Goal: Task Accomplishment & Management: Manage account settings

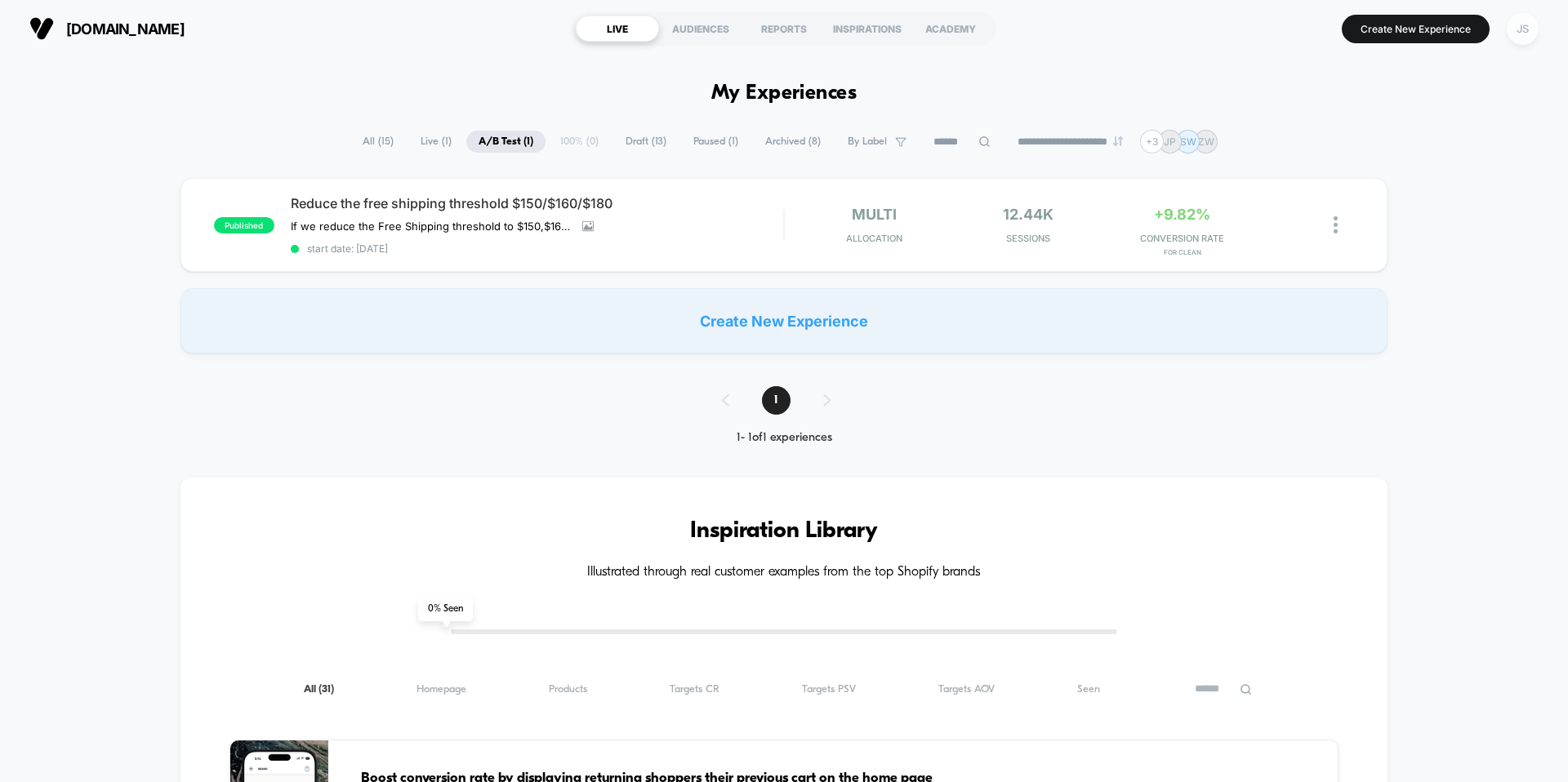
click at [1525, 16] on div "JS" at bounding box center [1522, 29] width 32 height 32
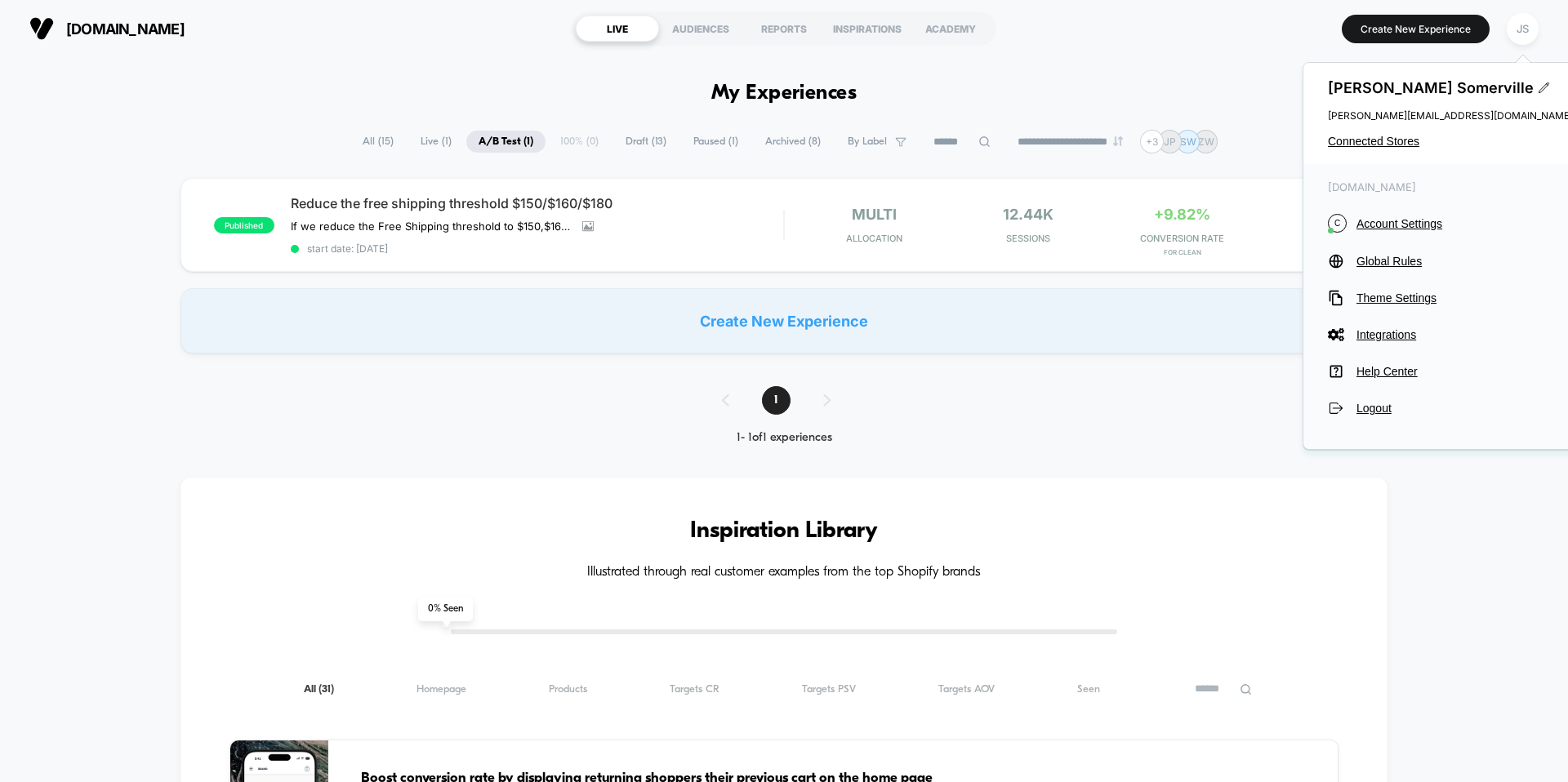
click at [1395, 133] on div "[PERSON_NAME] [PERSON_NAME][EMAIL_ADDRESS][DOMAIN_NAME] Connected Stores" at bounding box center [1450, 113] width 294 height 101
click at [1396, 141] on span "Connected Stores" at bounding box center [1449, 141] width 245 height 13
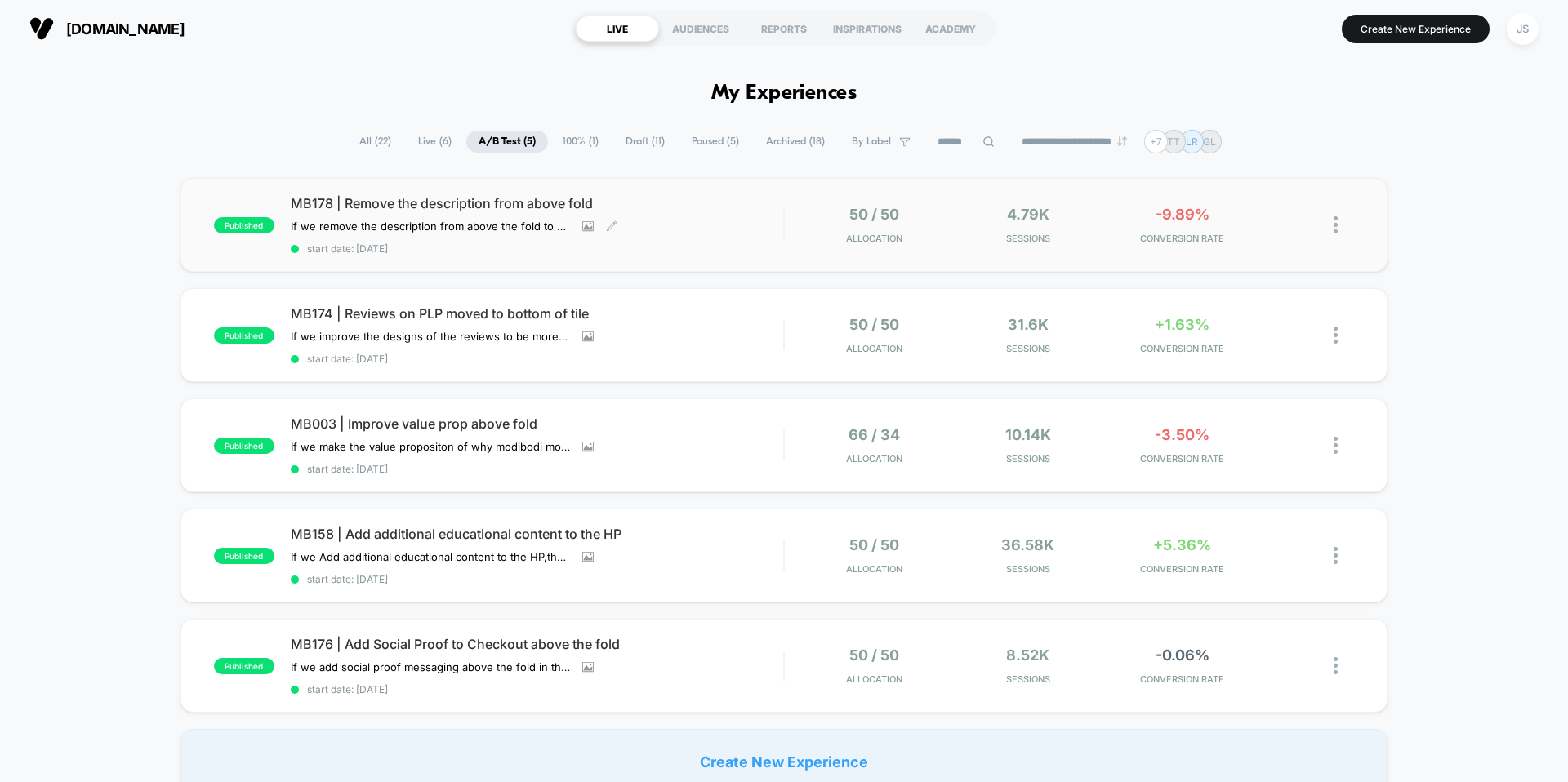
click at [350, 209] on span "MB178 | Remove the description from above fold" at bounding box center [537, 204] width 492 height 16
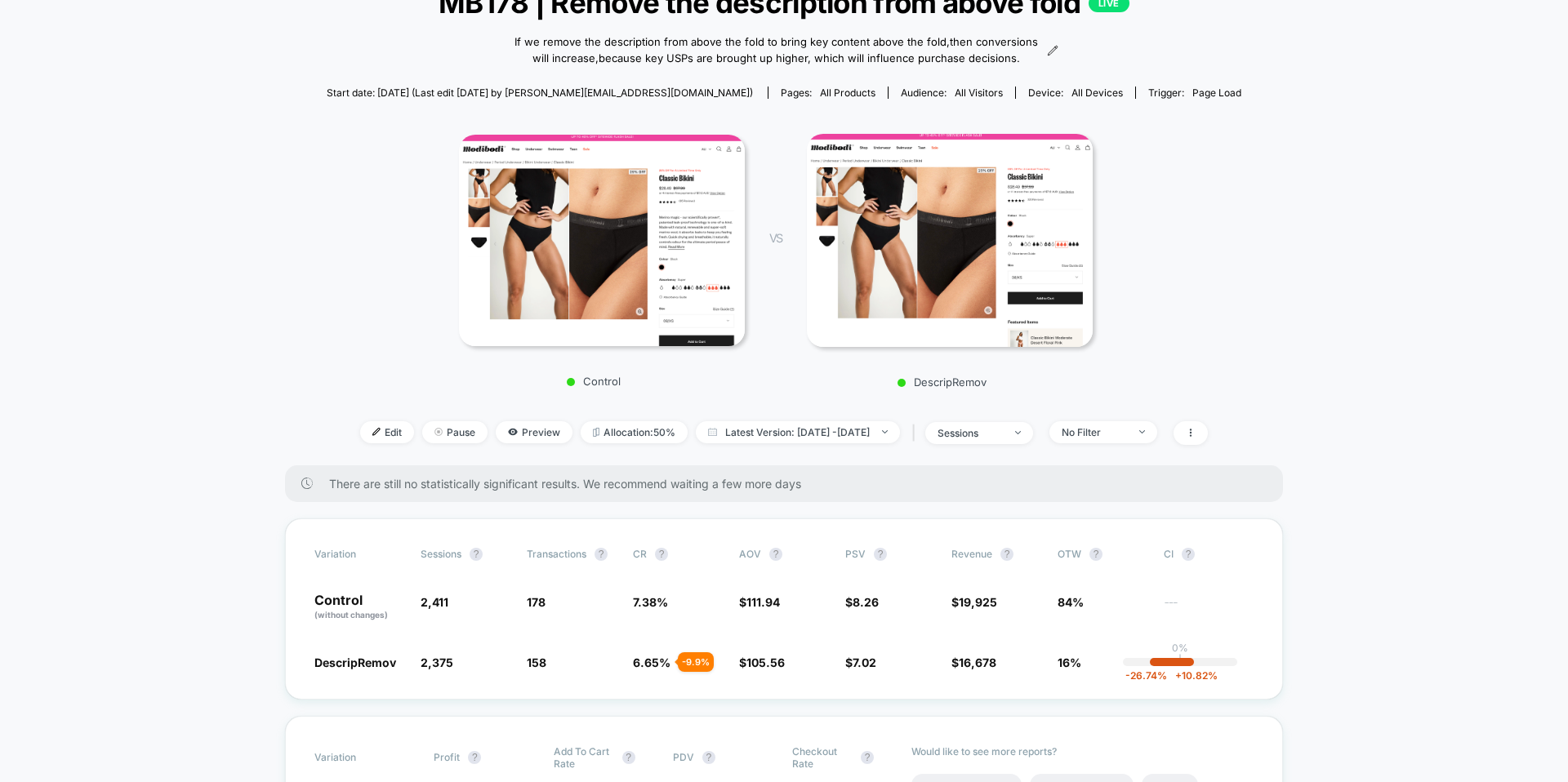
scroll to position [129, 0]
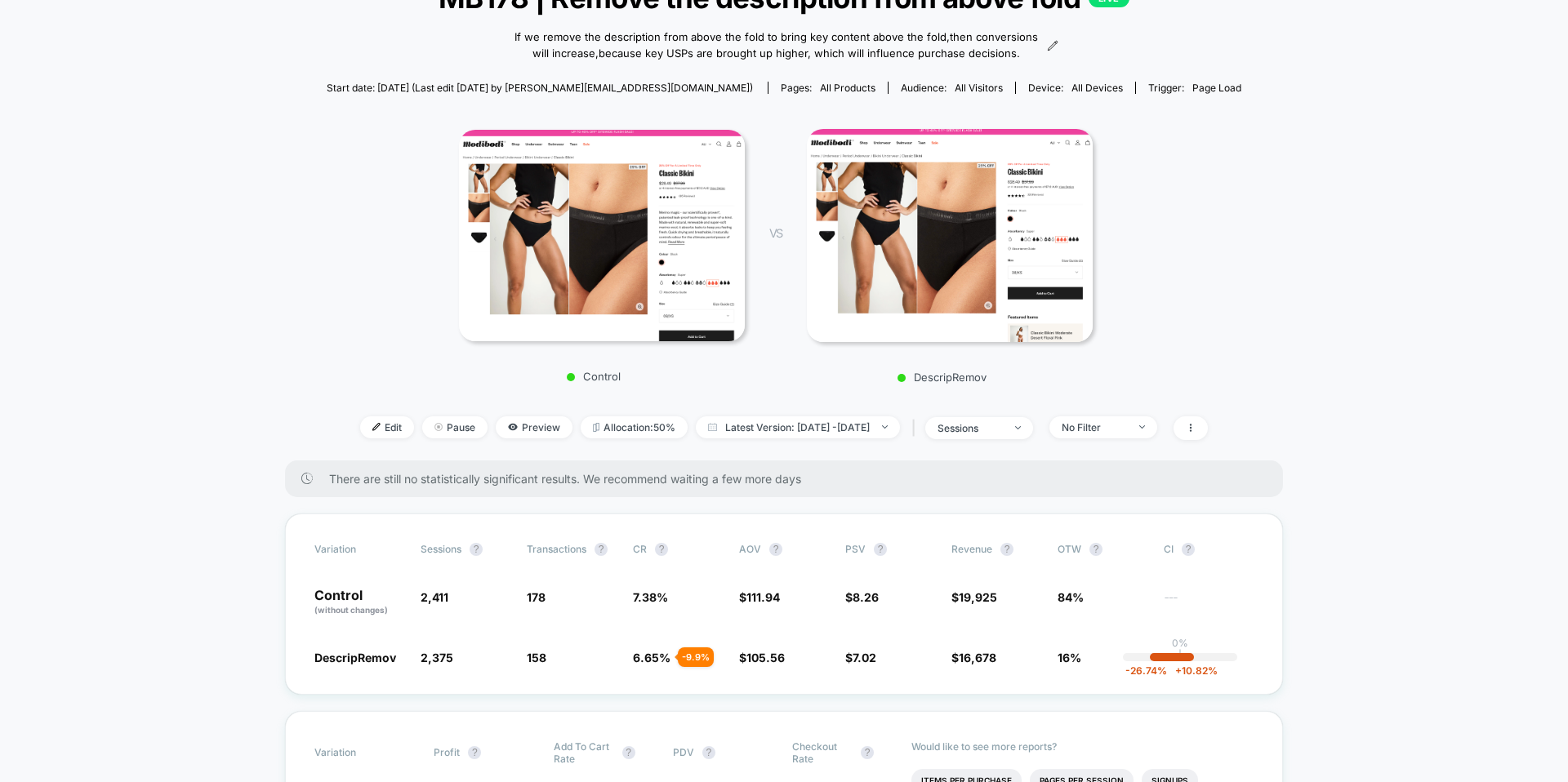
click at [1159, 438] on div "Edit Pause Preview Allocation: 50% Latest Version: Sep 23, 2025 - Sep 24, 2025 …" at bounding box center [783, 428] width 914 height 24
click at [1153, 438] on span "No Filter" at bounding box center [1103, 427] width 108 height 22
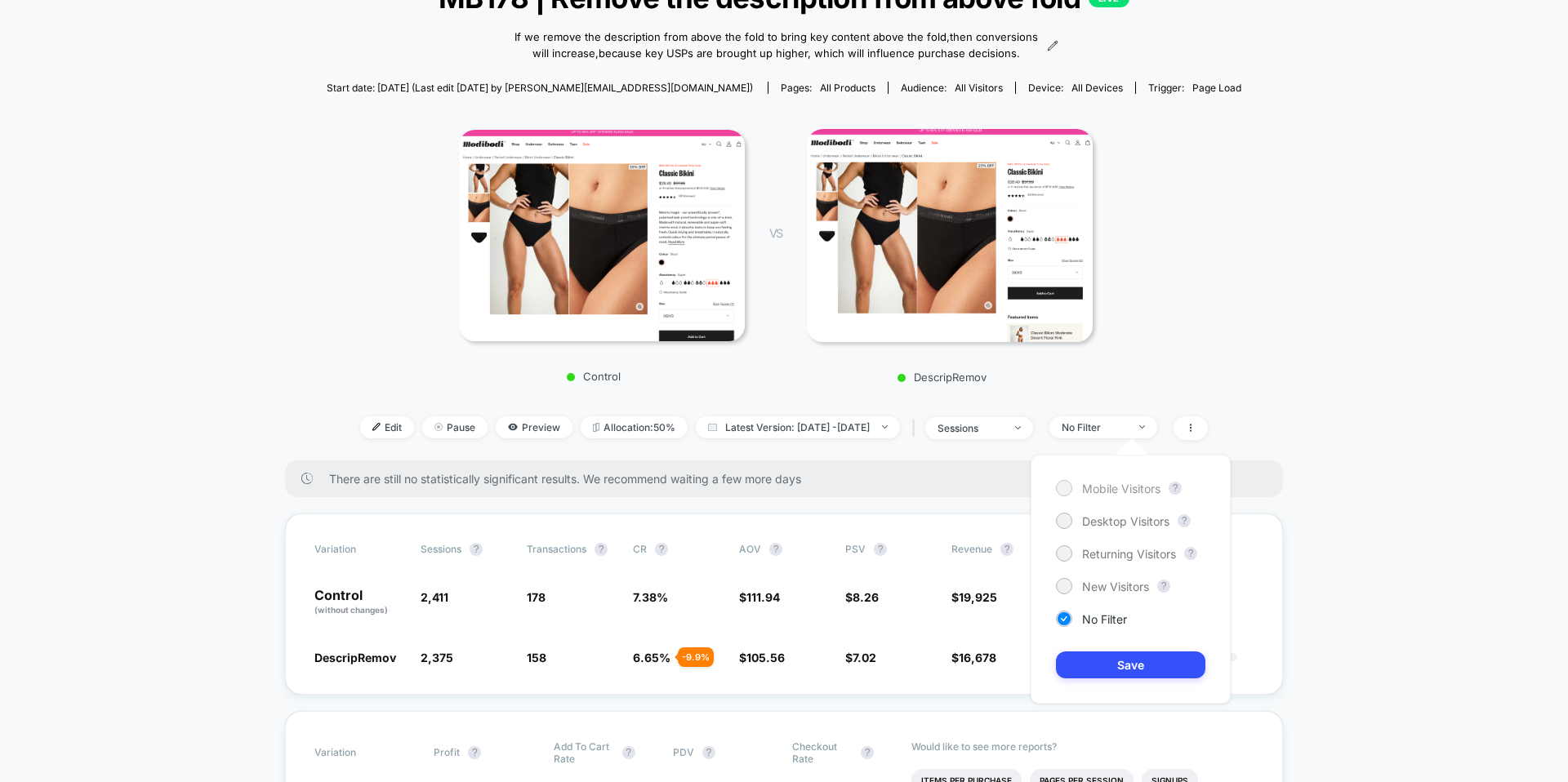
click at [1134, 487] on span "Mobile Visitors" at bounding box center [1120, 488] width 78 height 14
click at [1127, 670] on button "Save" at bounding box center [1130, 664] width 149 height 27
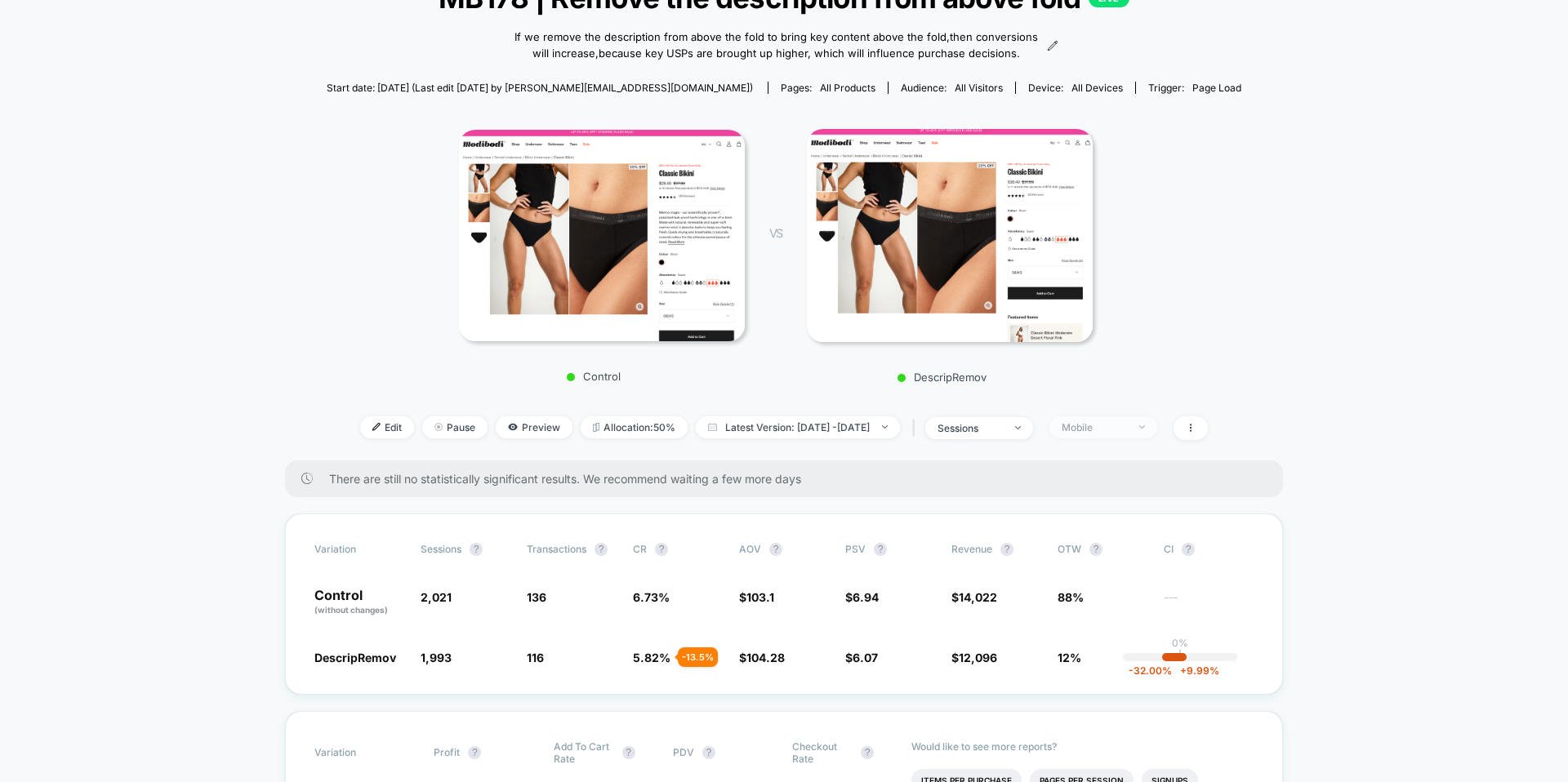
click at [1127, 427] on div "Mobile" at bounding box center [1094, 427] width 65 height 12
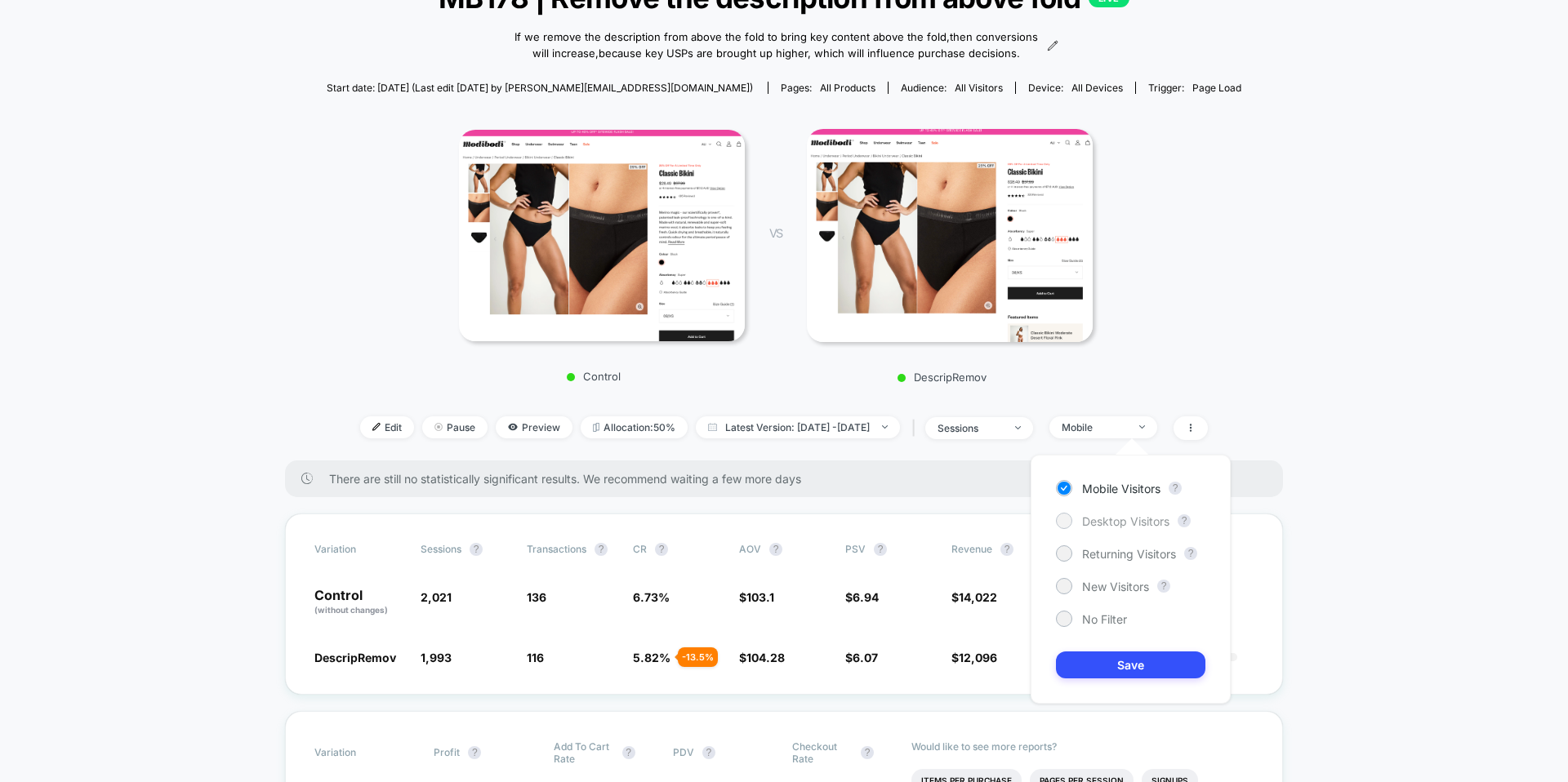
click at [1133, 519] on span "Desktop Visitors" at bounding box center [1125, 521] width 87 height 14
click at [1129, 657] on button "Save" at bounding box center [1130, 664] width 149 height 27
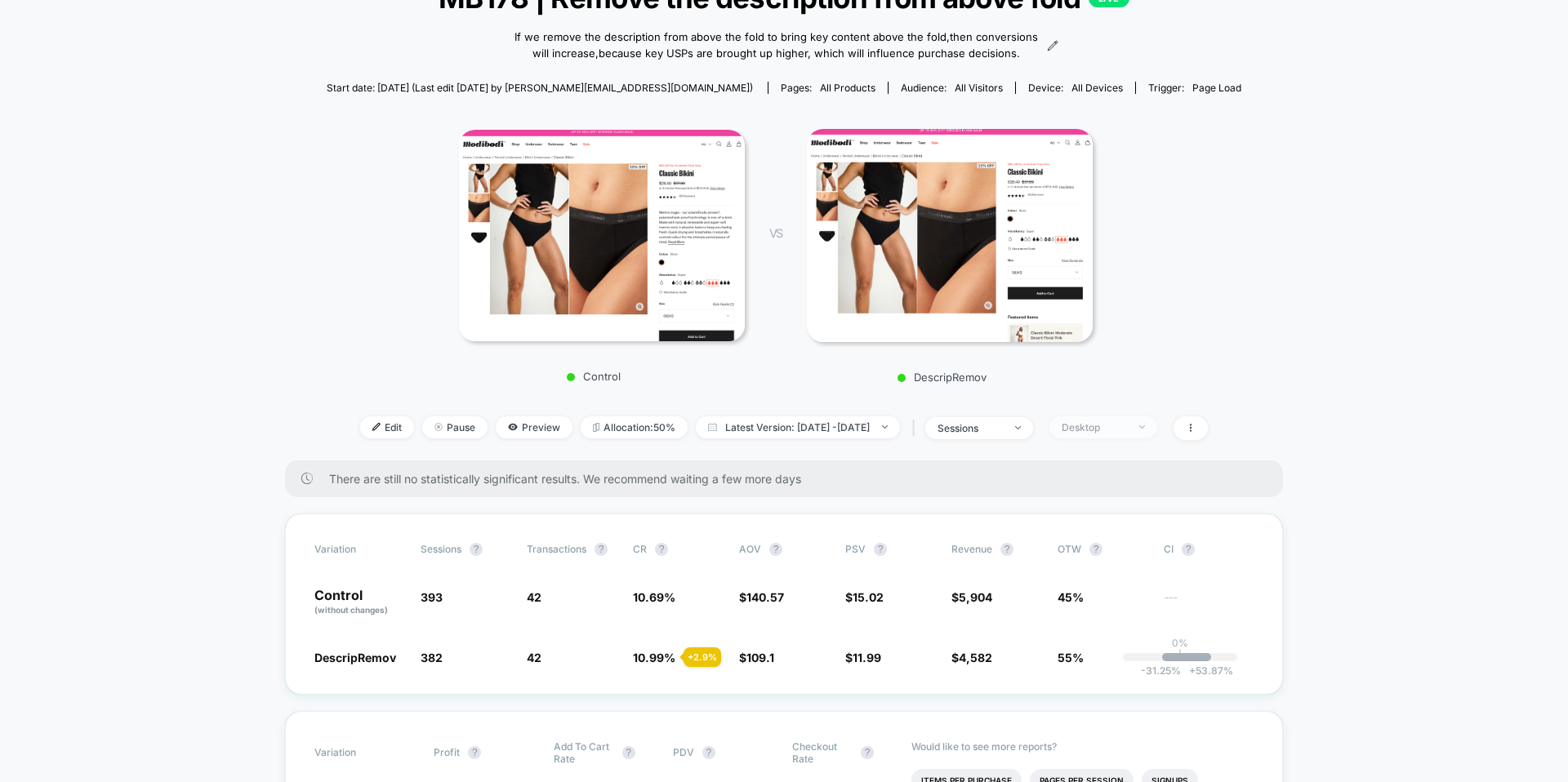
click at [1105, 433] on div "Desktop" at bounding box center [1094, 427] width 65 height 12
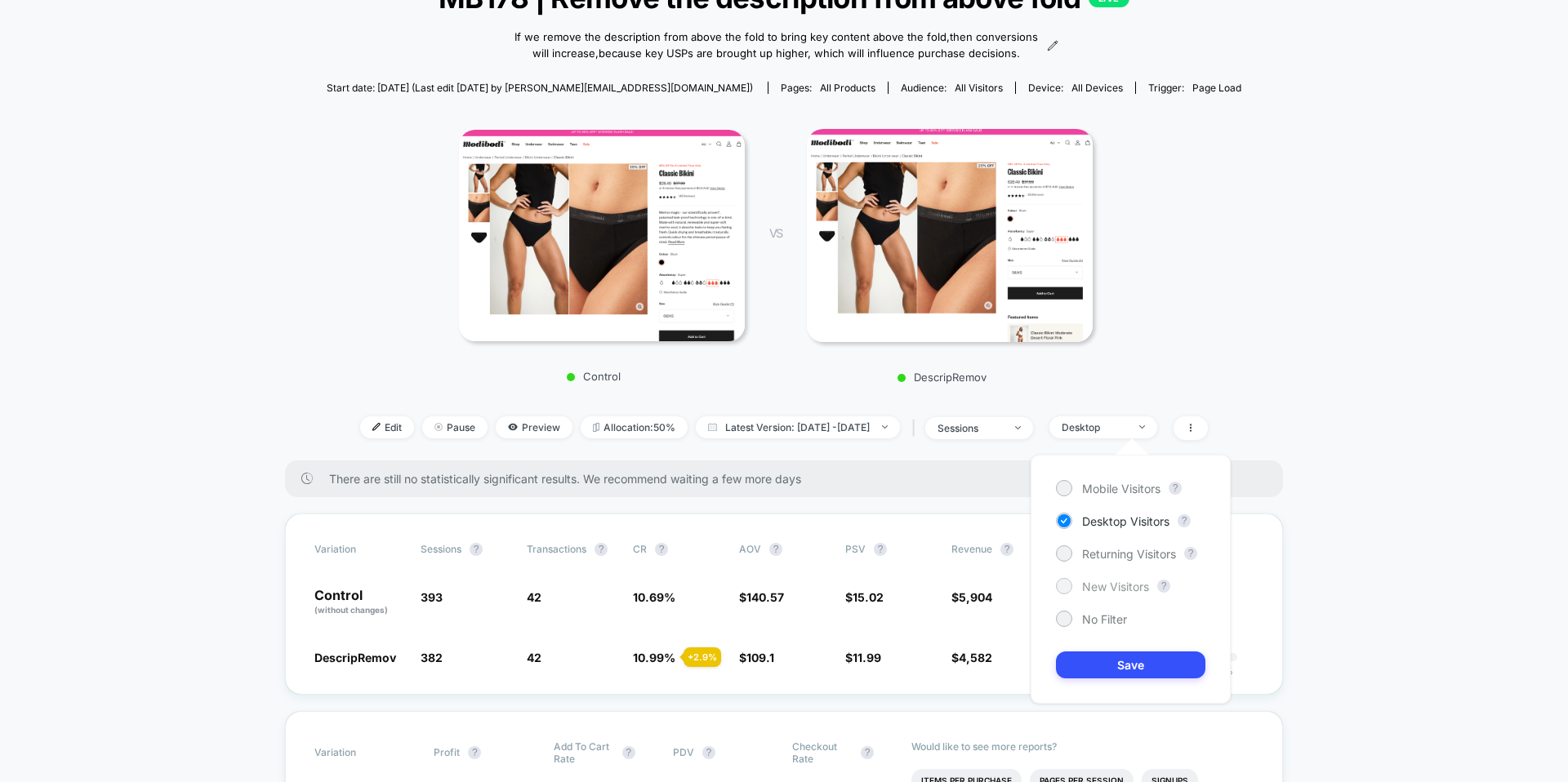
click at [1123, 579] on span "New Visitors" at bounding box center [1115, 586] width 67 height 14
click at [1130, 653] on button "Save" at bounding box center [1130, 664] width 149 height 27
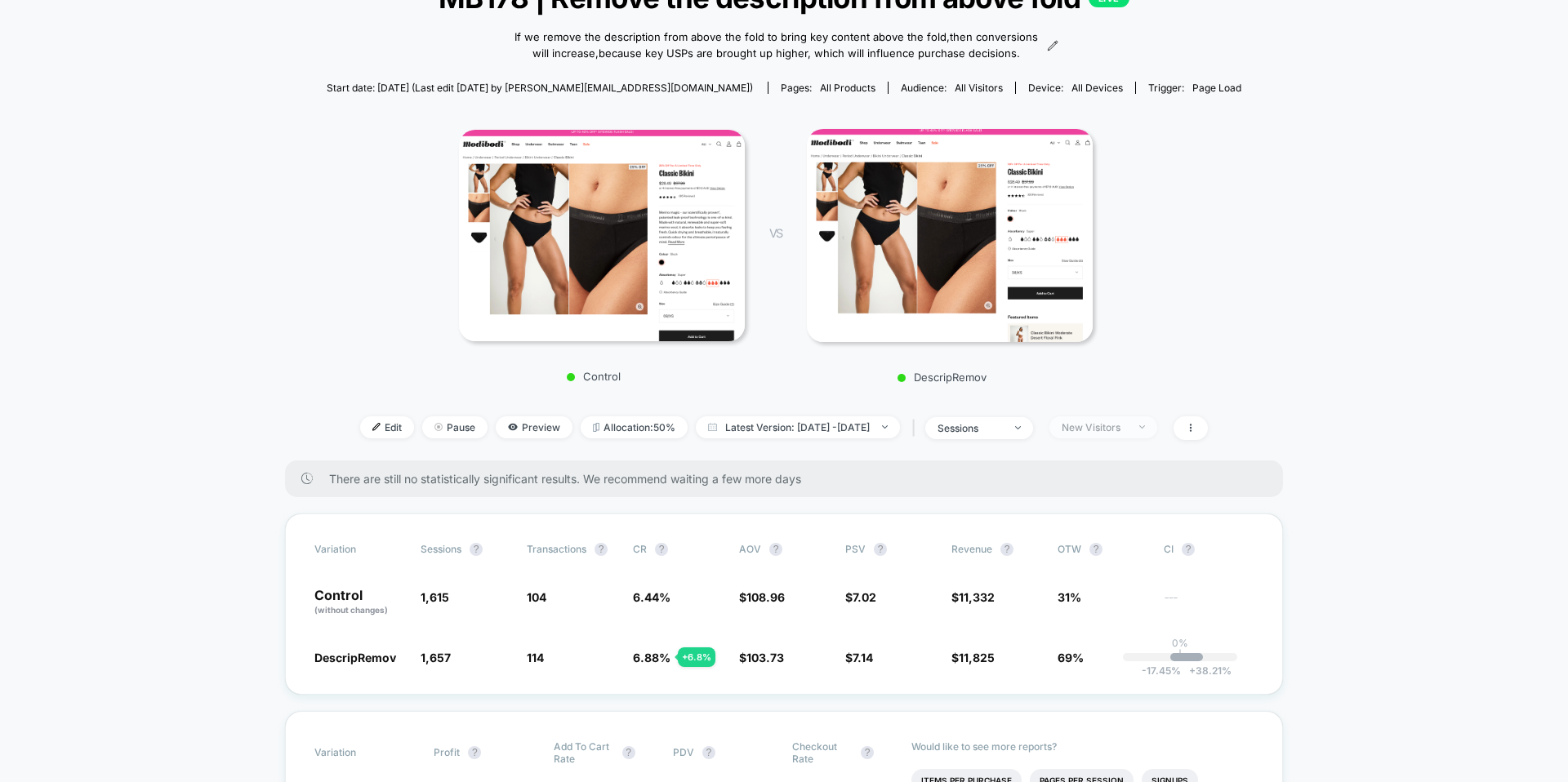
click at [1127, 424] on div "New Visitors" at bounding box center [1094, 427] width 65 height 12
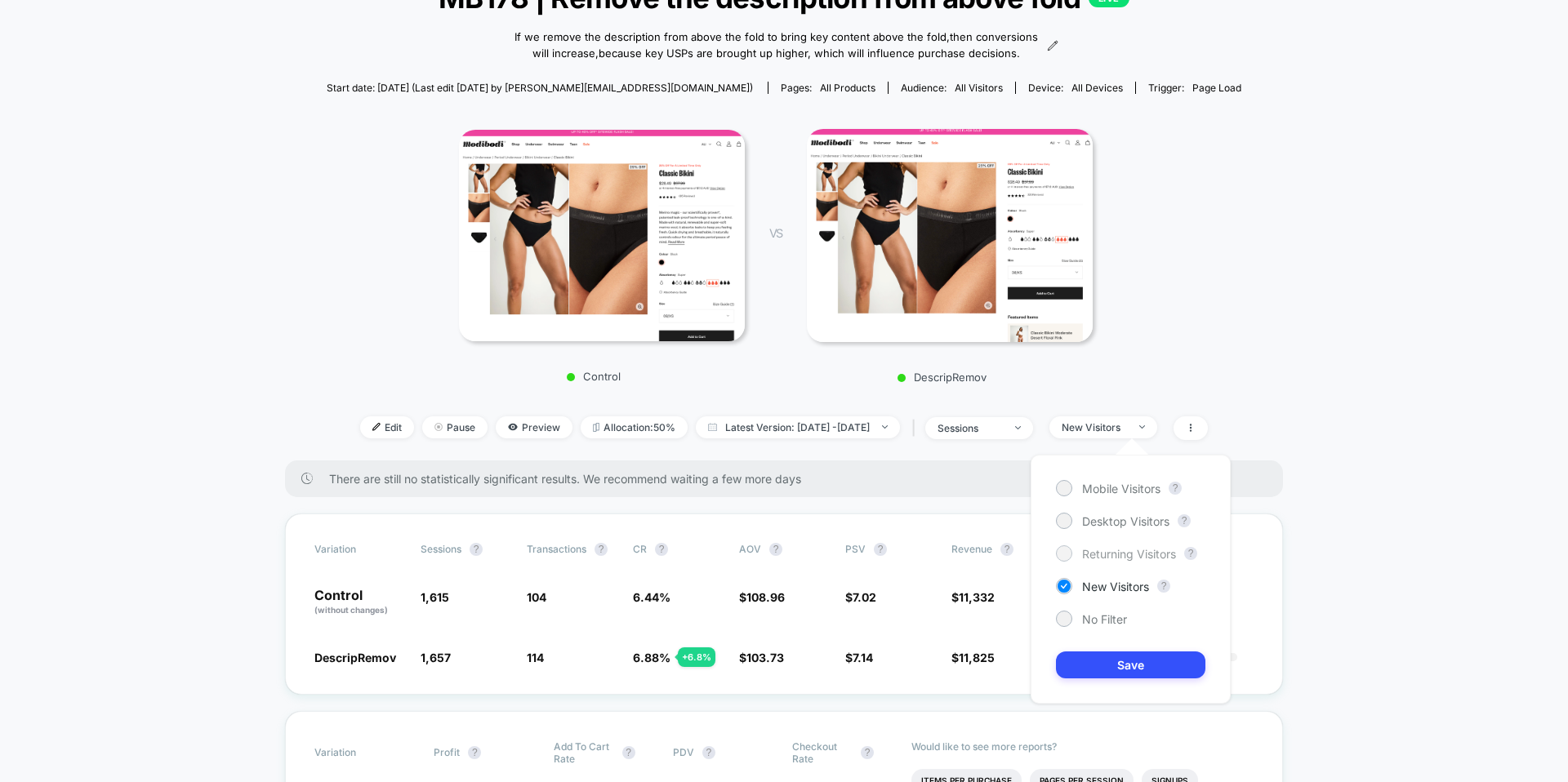
click at [1114, 554] on span "Returning Visitors" at bounding box center [1129, 554] width 94 height 14
click at [1111, 652] on button "Save" at bounding box center [1130, 664] width 149 height 27
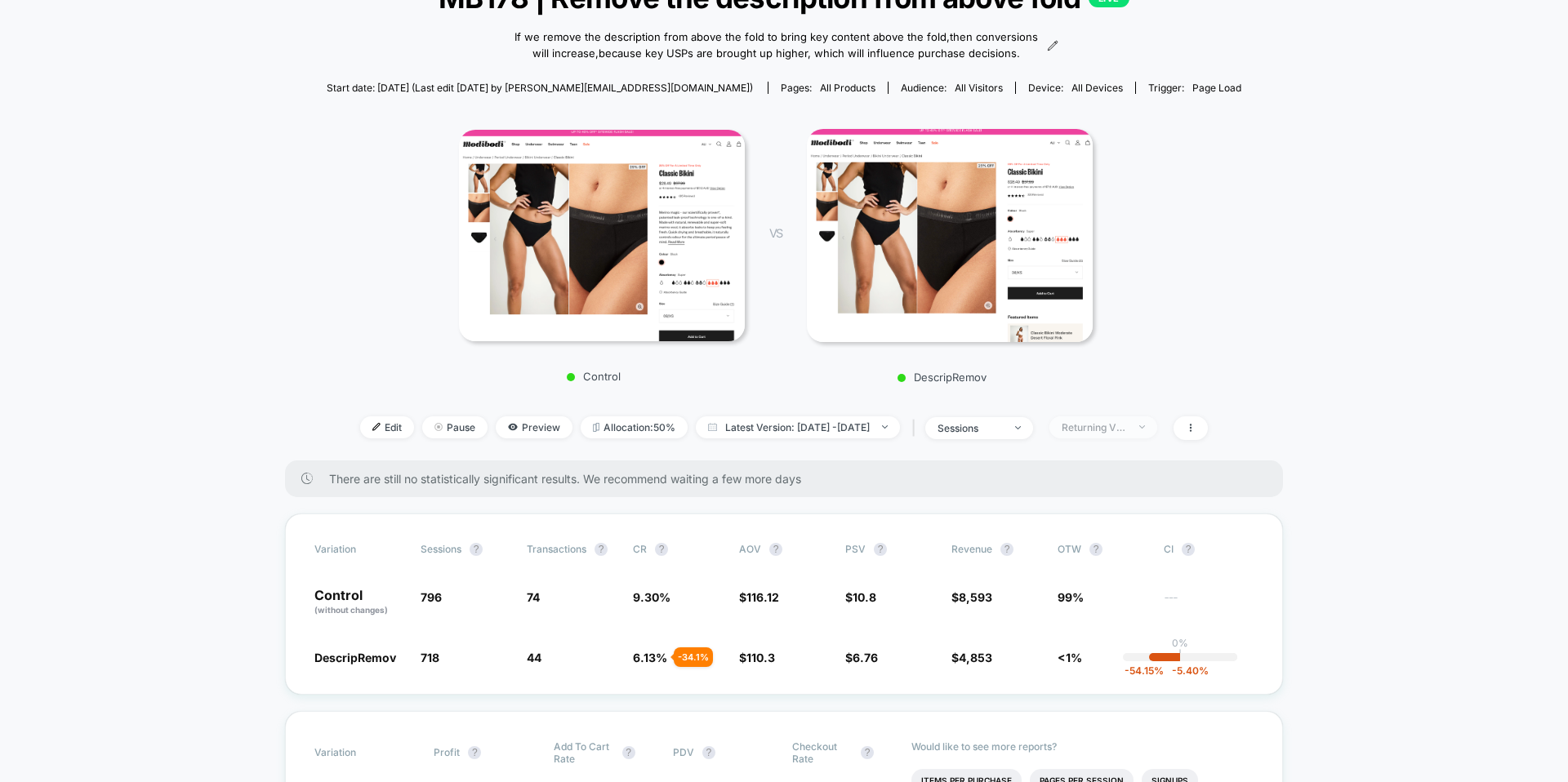
click at [1110, 433] on span "Returning Visitors" at bounding box center [1103, 427] width 108 height 22
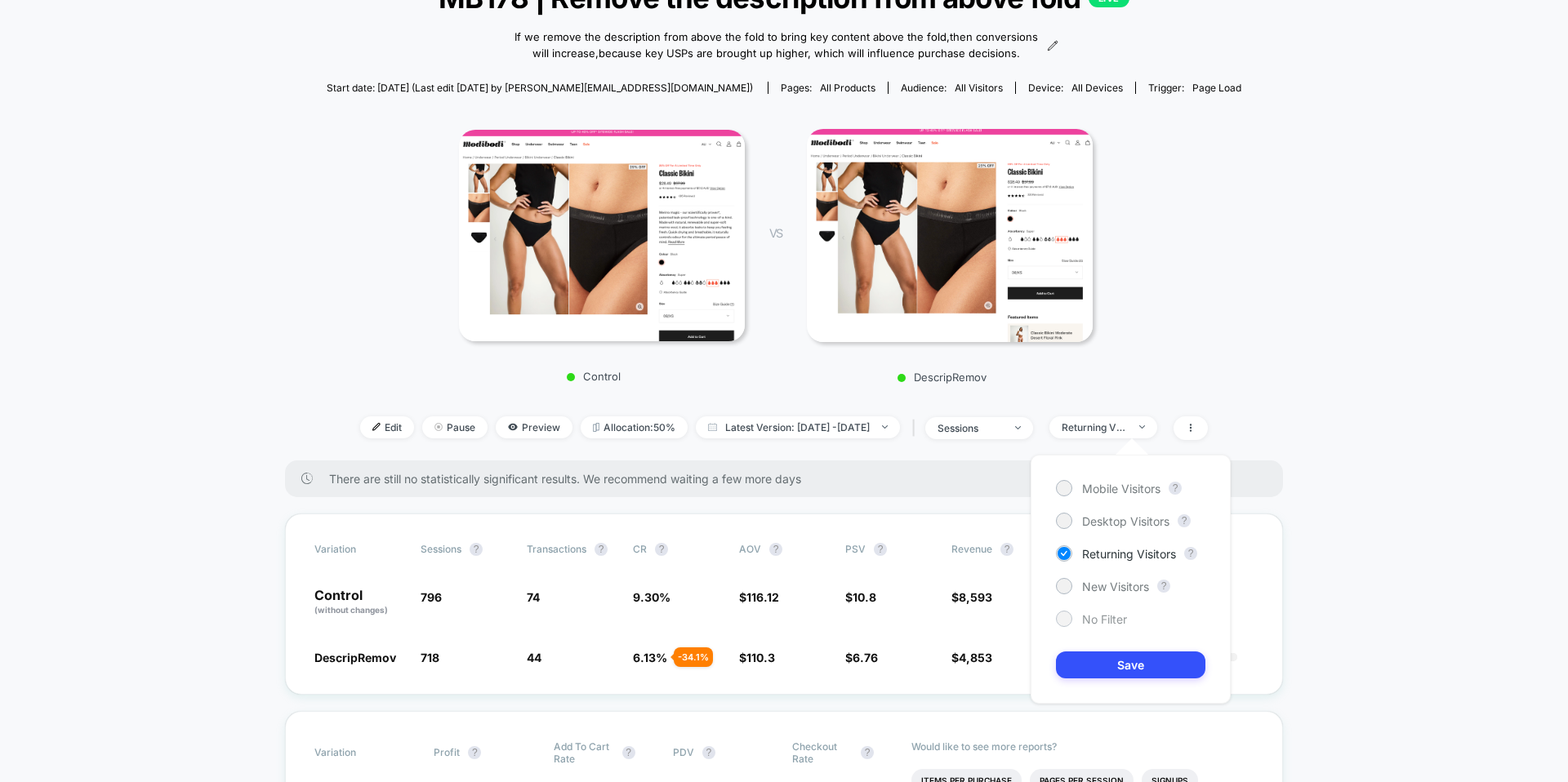
click at [1097, 616] on span "No Filter" at bounding box center [1104, 619] width 45 height 14
click at [1110, 656] on button "Save" at bounding box center [1130, 664] width 149 height 27
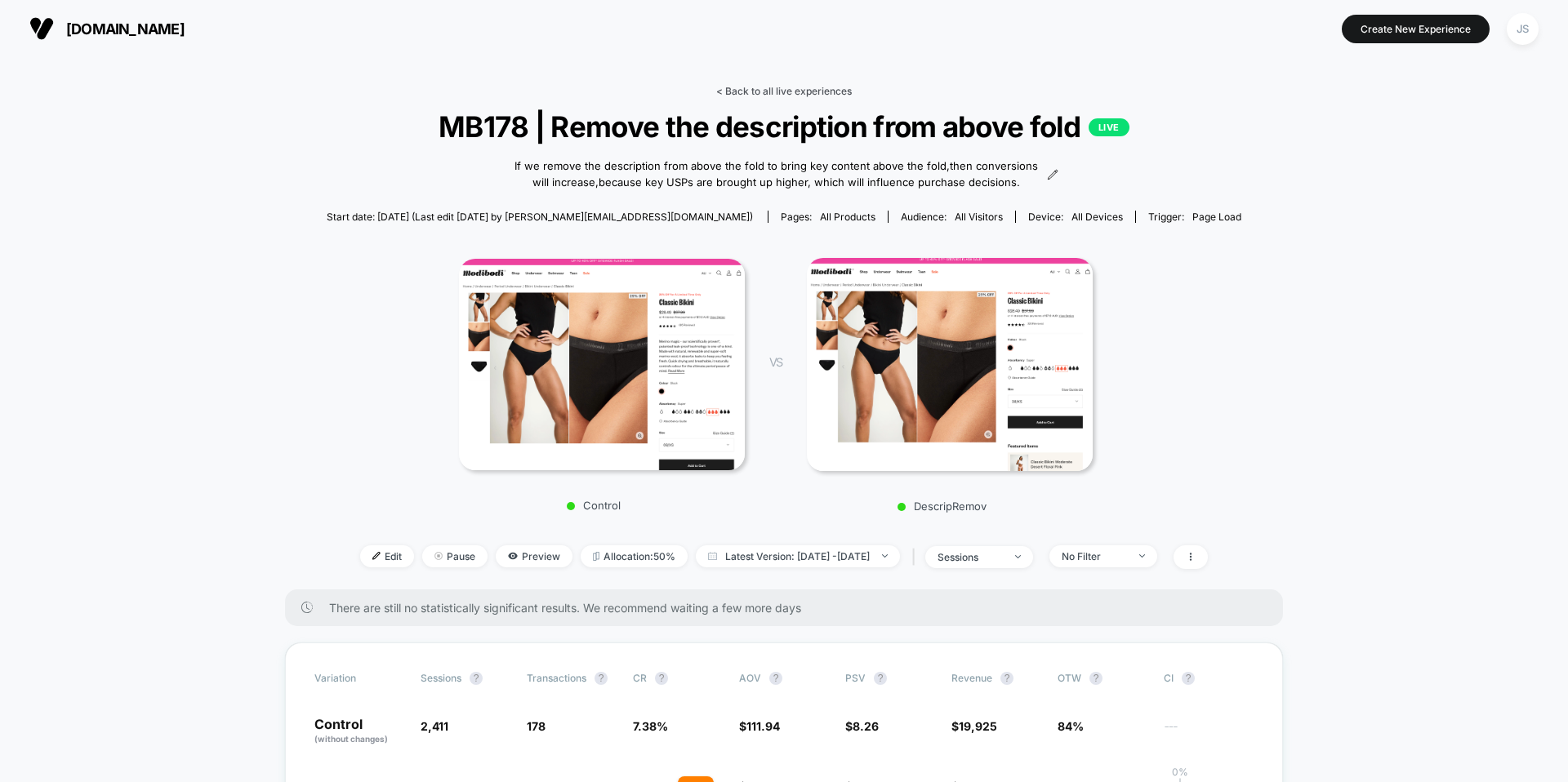
click at [810, 96] on link "< Back to all live experiences" at bounding box center [784, 91] width 135 height 12
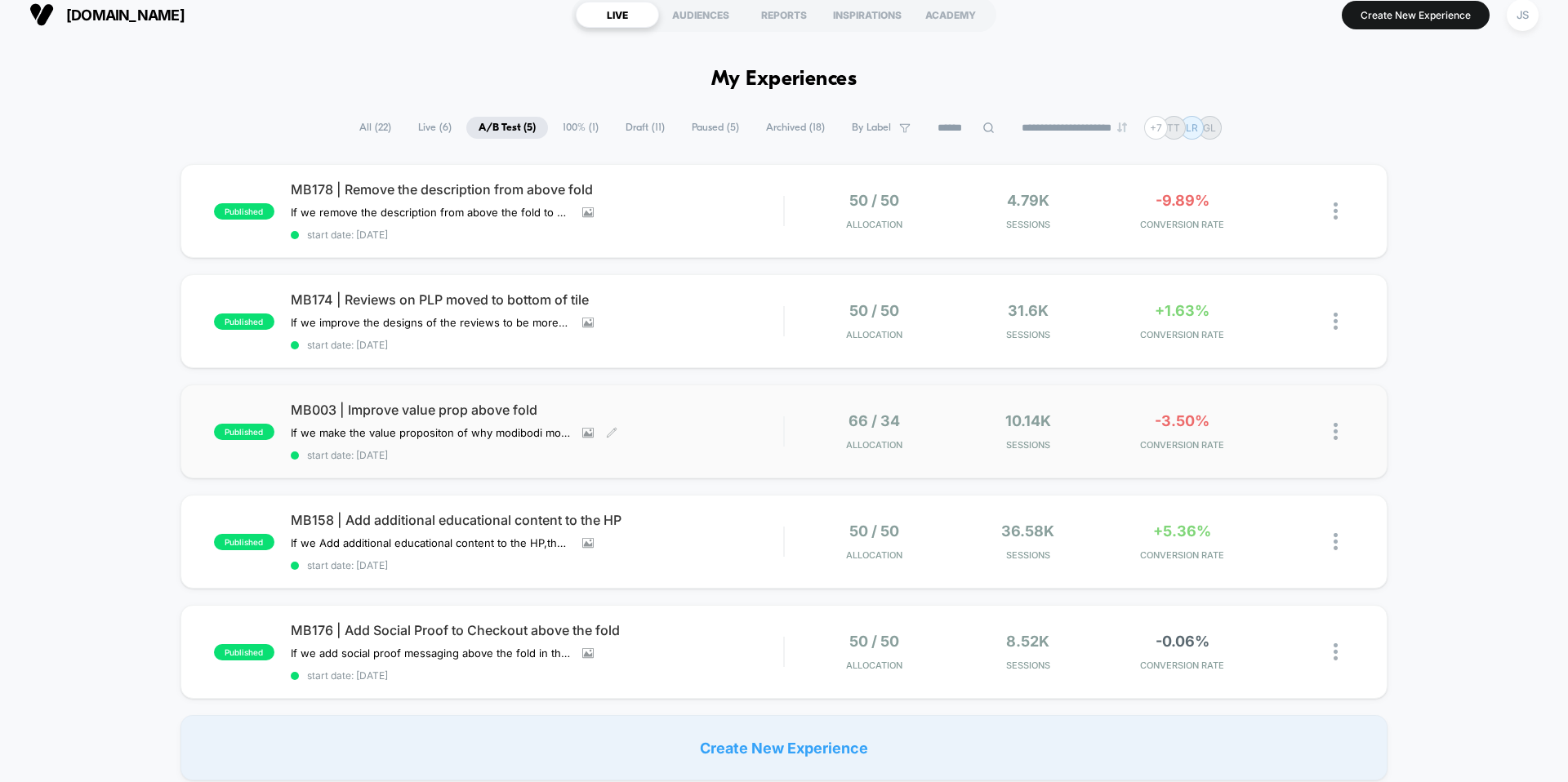
scroll to position [18, 0]
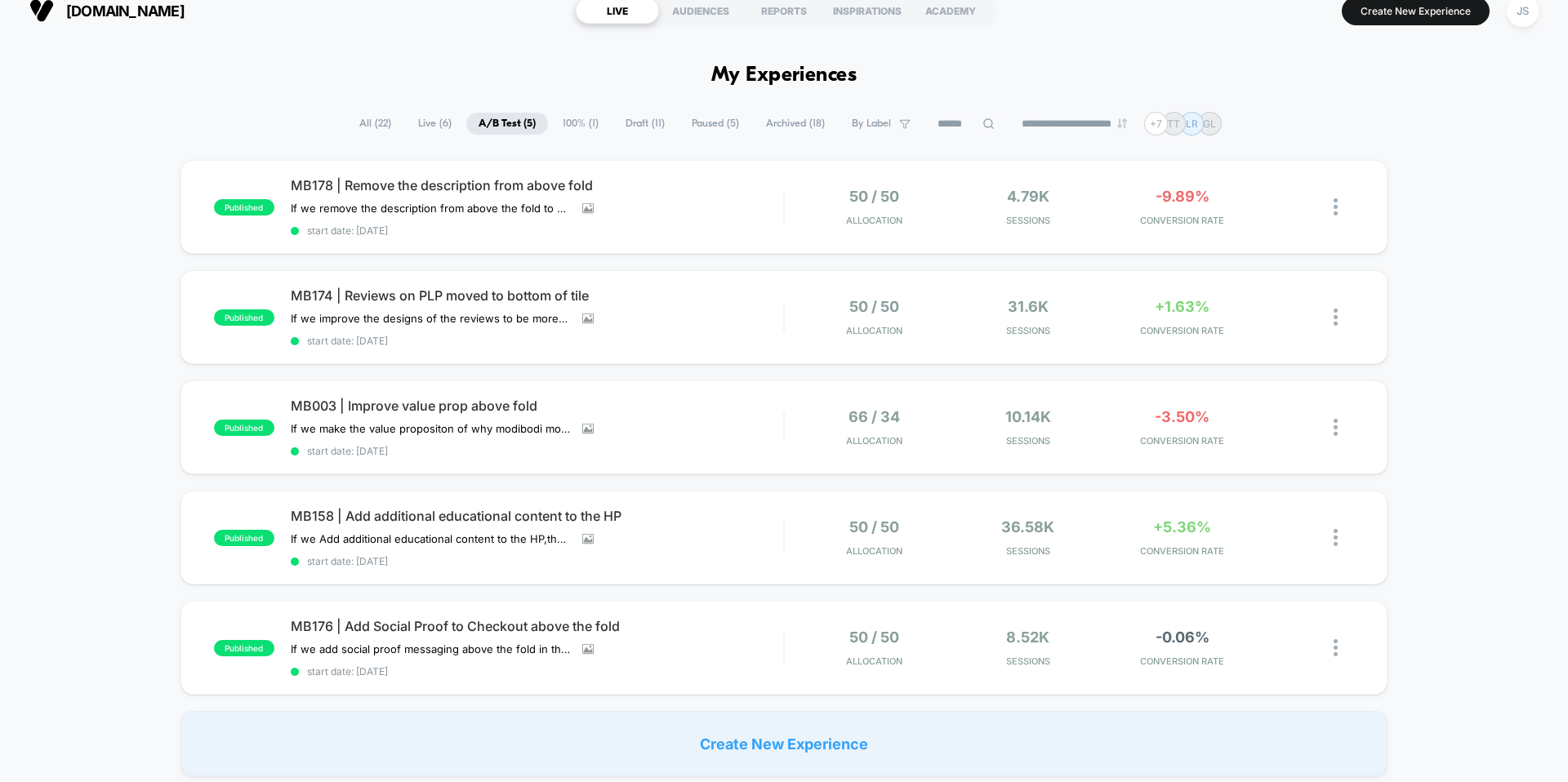
click at [1456, 414] on div "published MB178 | Remove the description from above fold If we remove the descr…" at bounding box center [784, 468] width 1568 height 616
click at [545, 517] on span "MB158 | Add additional educational content to the HP" at bounding box center [537, 516] width 492 height 16
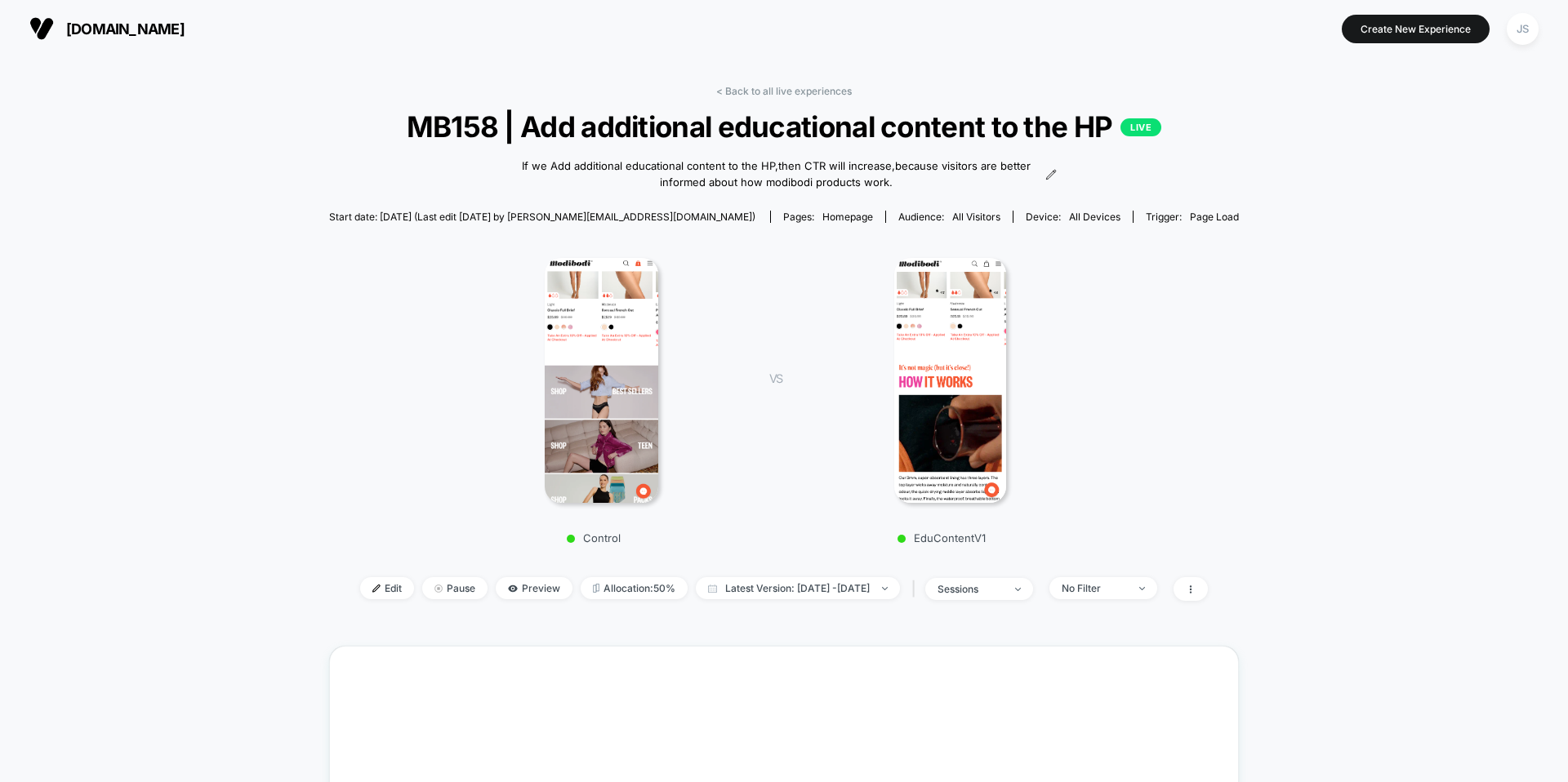
scroll to position [357, 0]
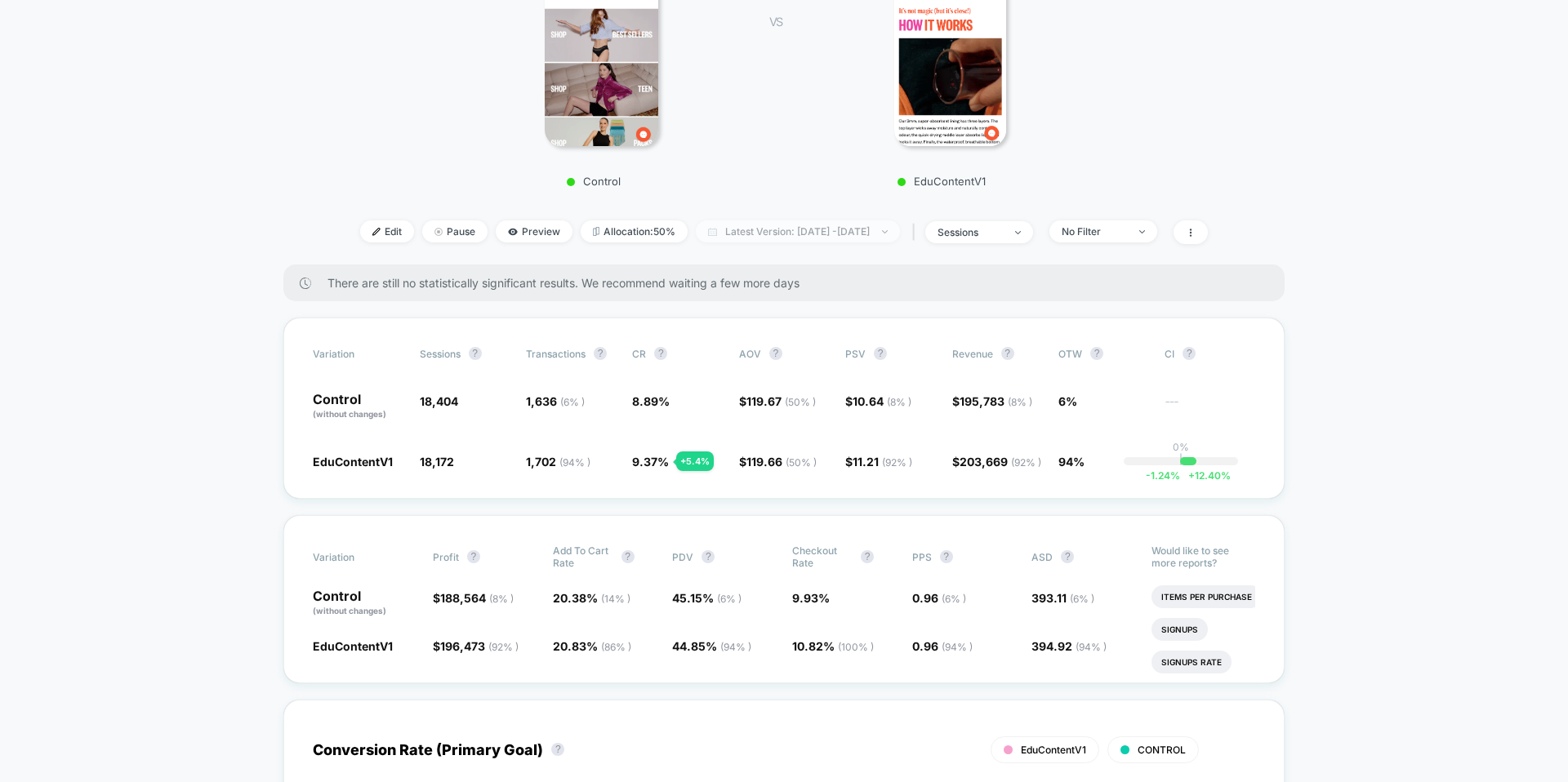
click at [735, 232] on span "Latest Version: Sep 8, 2025 - Sep 24, 2025" at bounding box center [798, 231] width 204 height 22
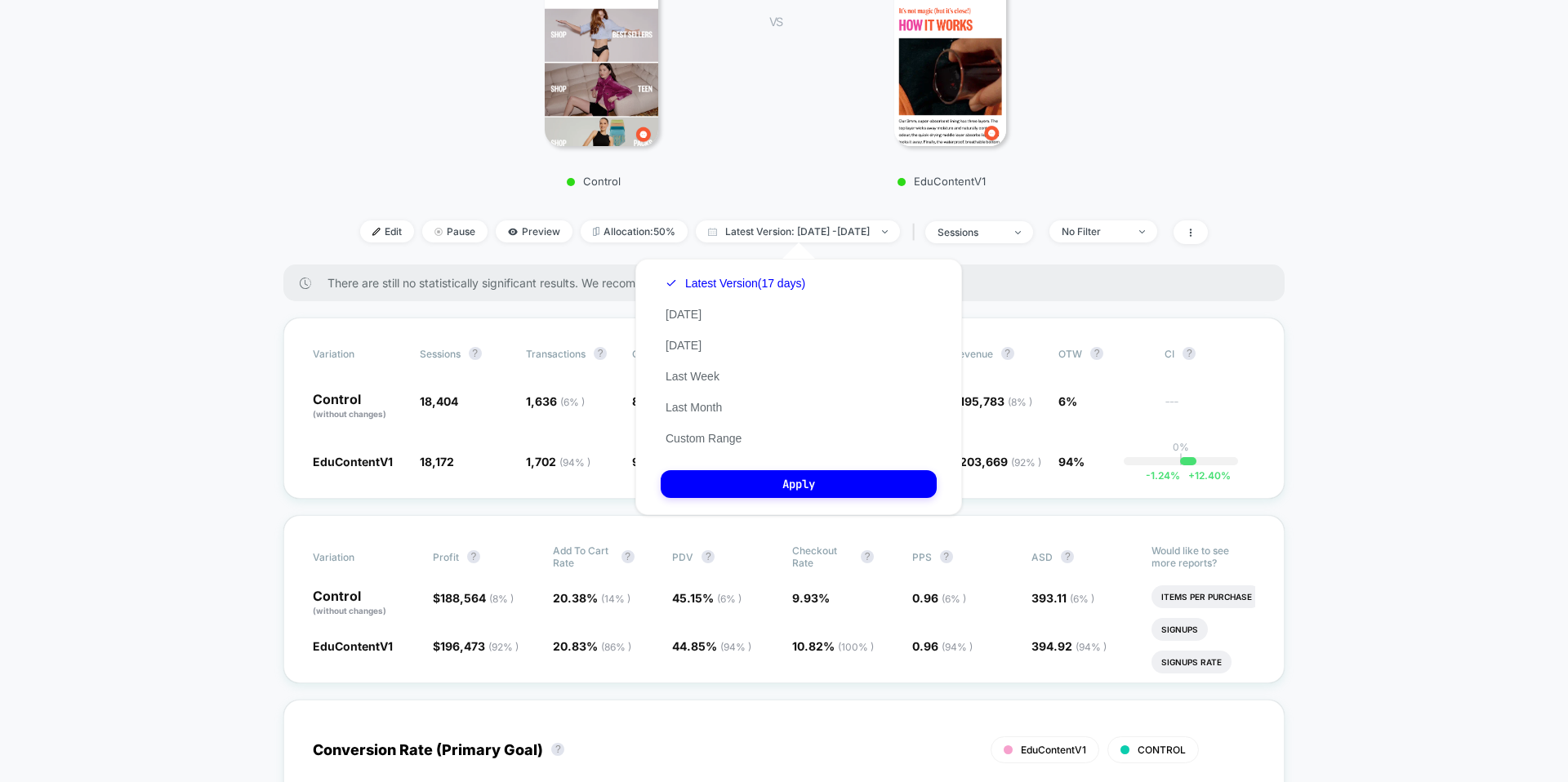
click at [776, 195] on div "Control VS EduContentV1" at bounding box center [775, 39] width 909 height 313
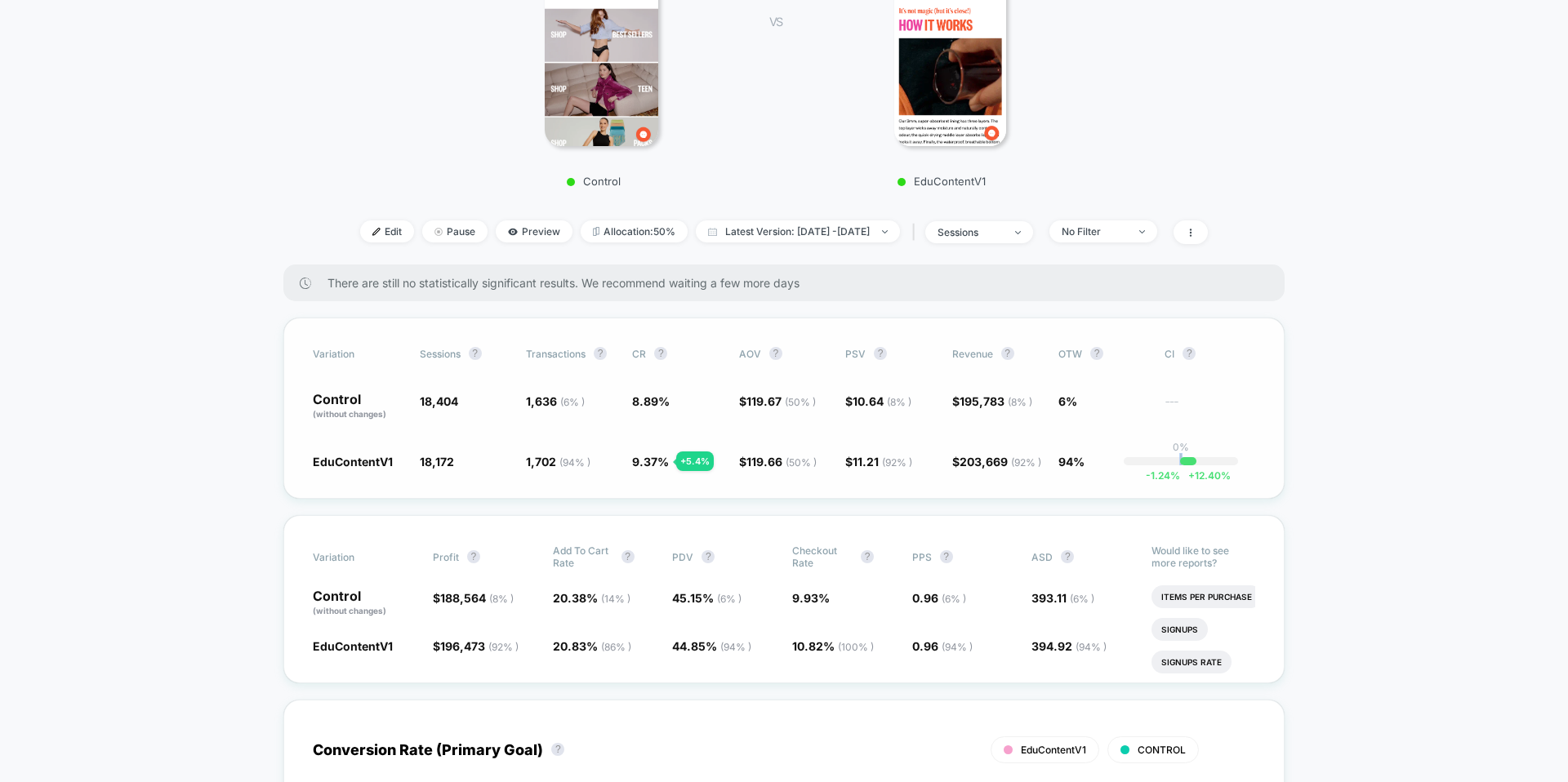
drag, startPoint x: 1192, startPoint y: 468, endPoint x: 1237, endPoint y: 457, distance: 46.3
click at [1237, 457] on div "EduContentV1 18,172 - 1.3 % 1,702 ( 94 % ) + 5.4 % 9.37 % + 5.4 % $ 119.66 ( 50…" at bounding box center [783, 461] width 942 height 16
click at [1237, 457] on div "0% | -1.24 % + 12.40 %" at bounding box center [1181, 461] width 115 height 8
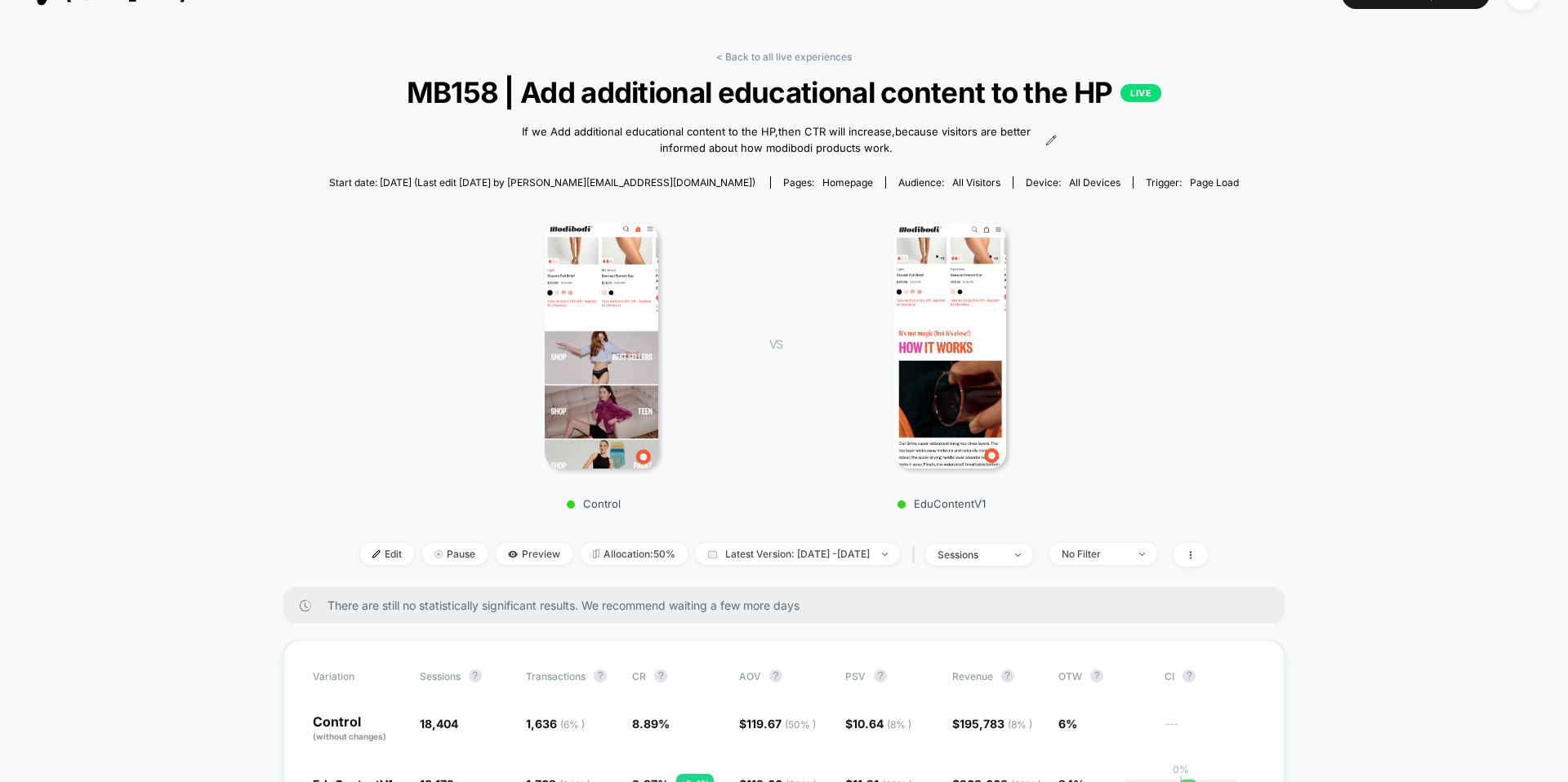
scroll to position [30, 0]
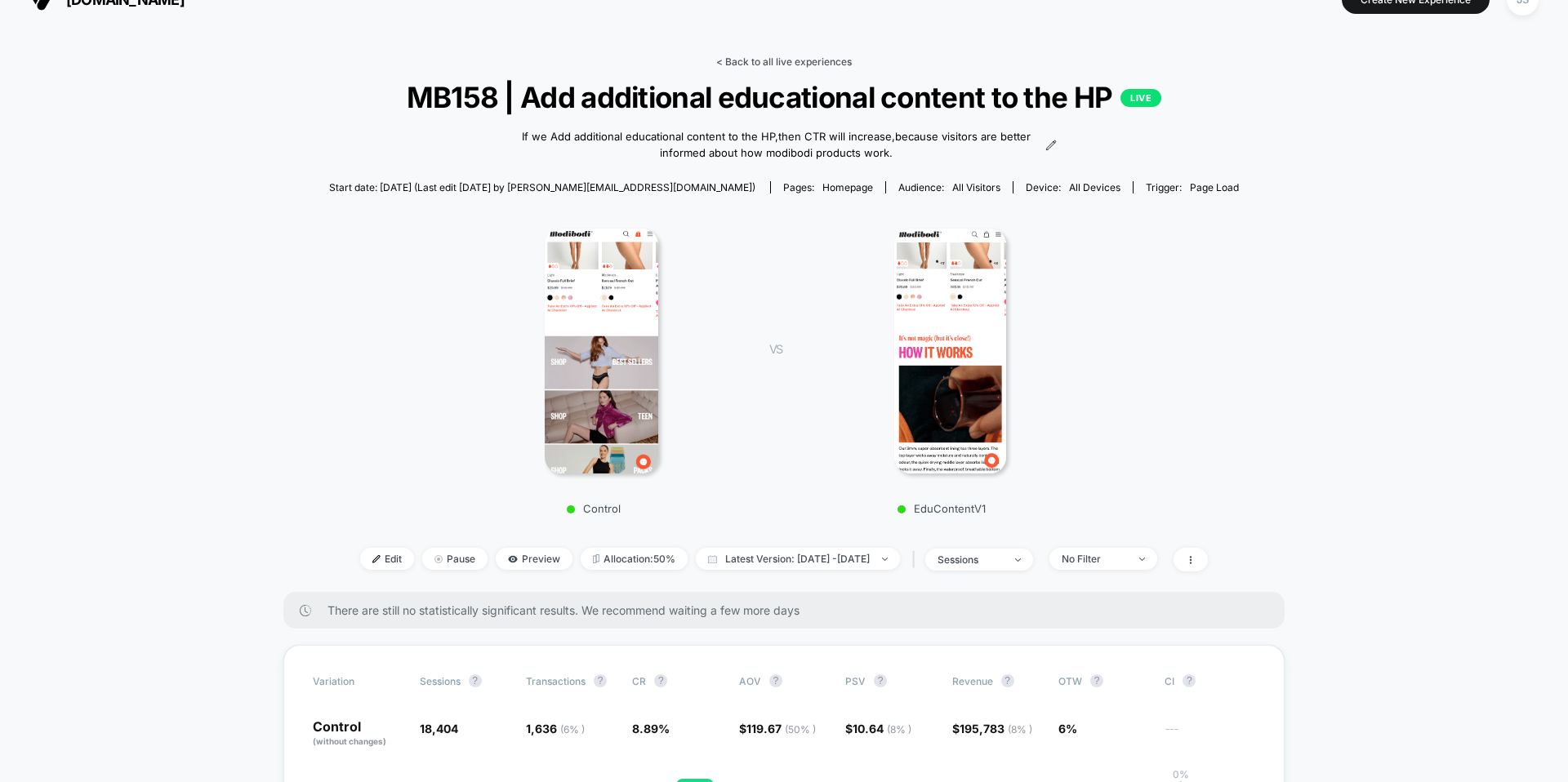
click at [731, 66] on link "< Back to all live experiences" at bounding box center [784, 61] width 135 height 12
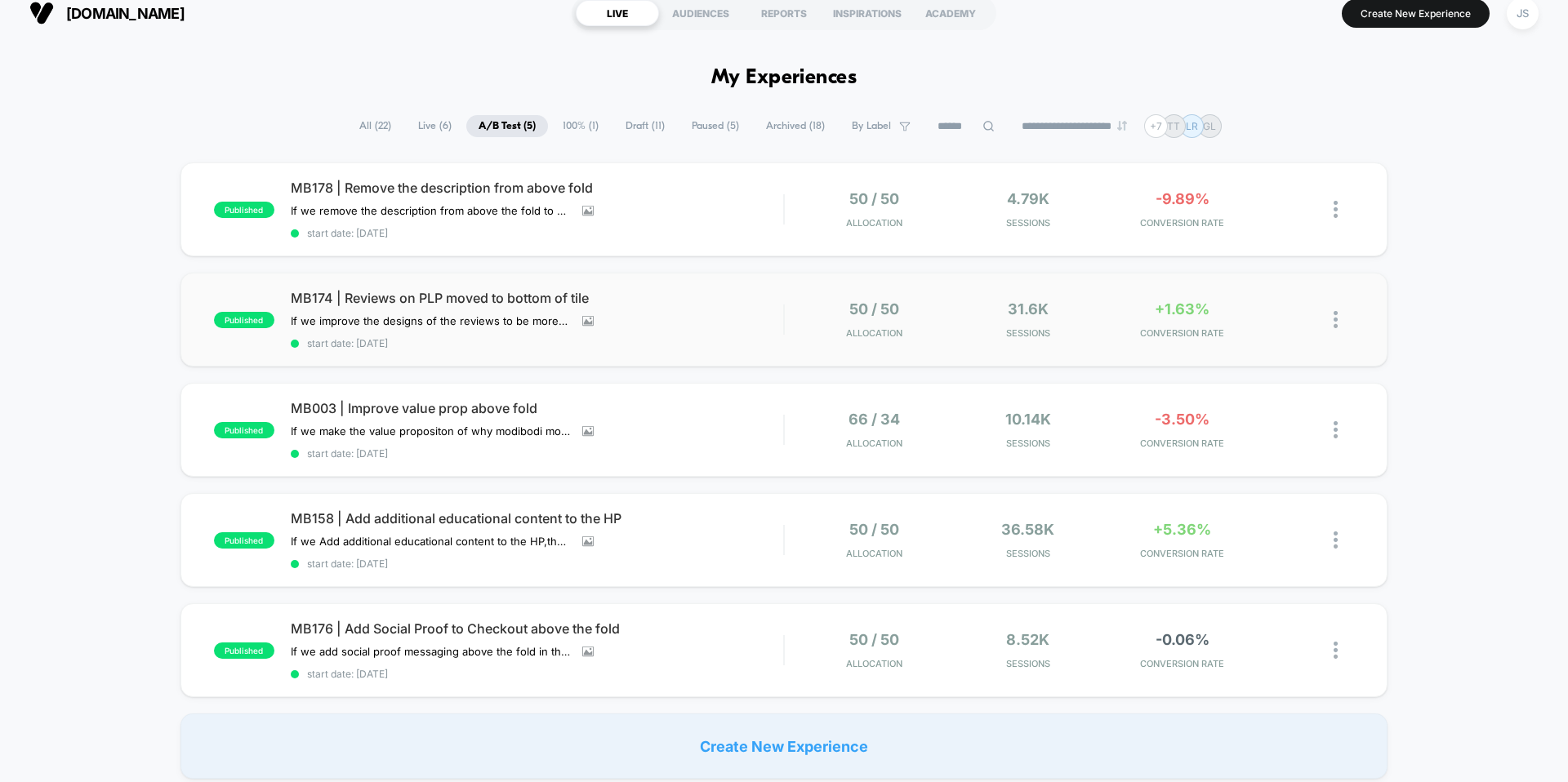
scroll to position [17, 0]
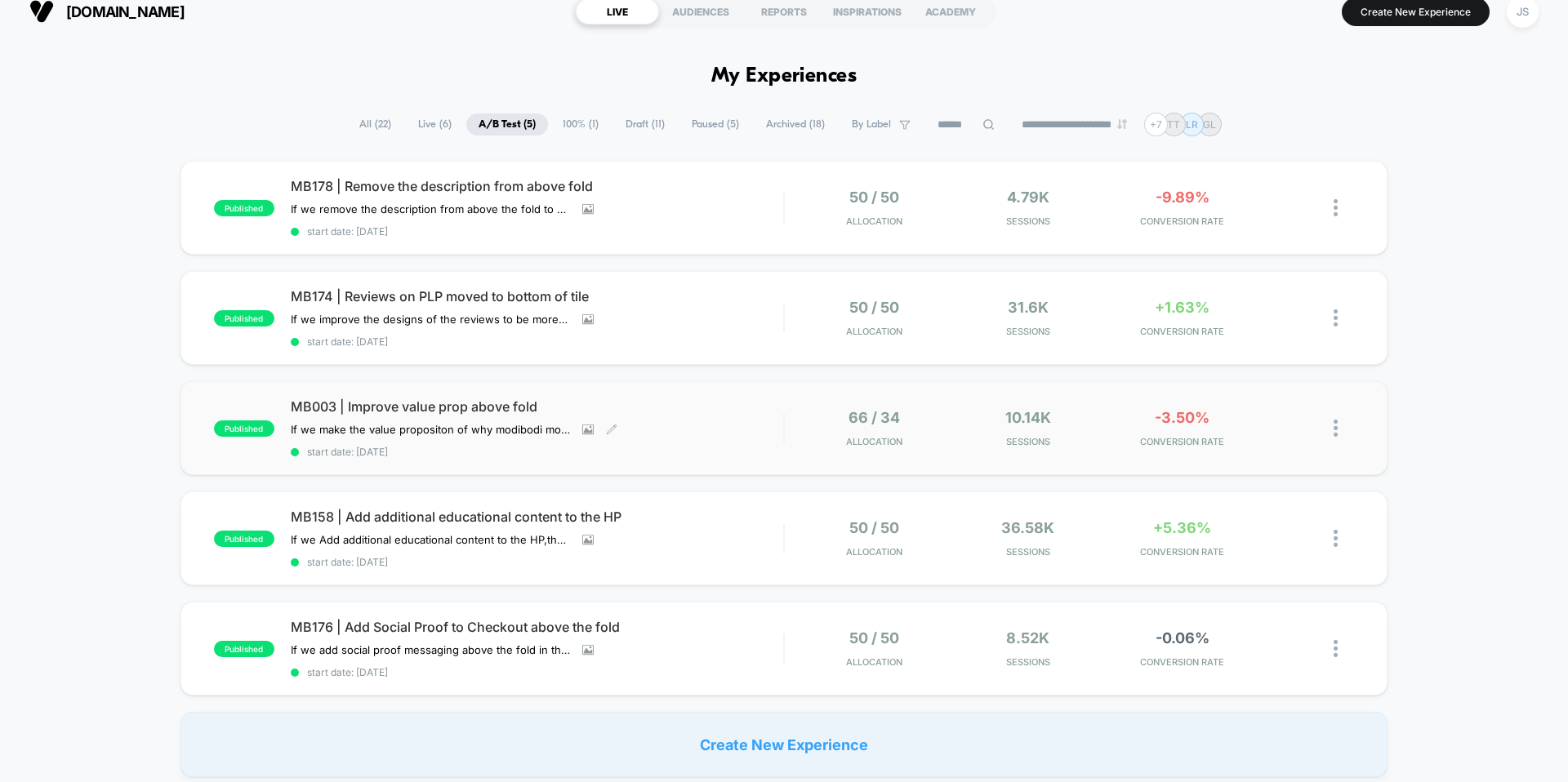
click at [485, 400] on span "MB003 | Improve value prop above fold" at bounding box center [537, 406] width 492 height 16
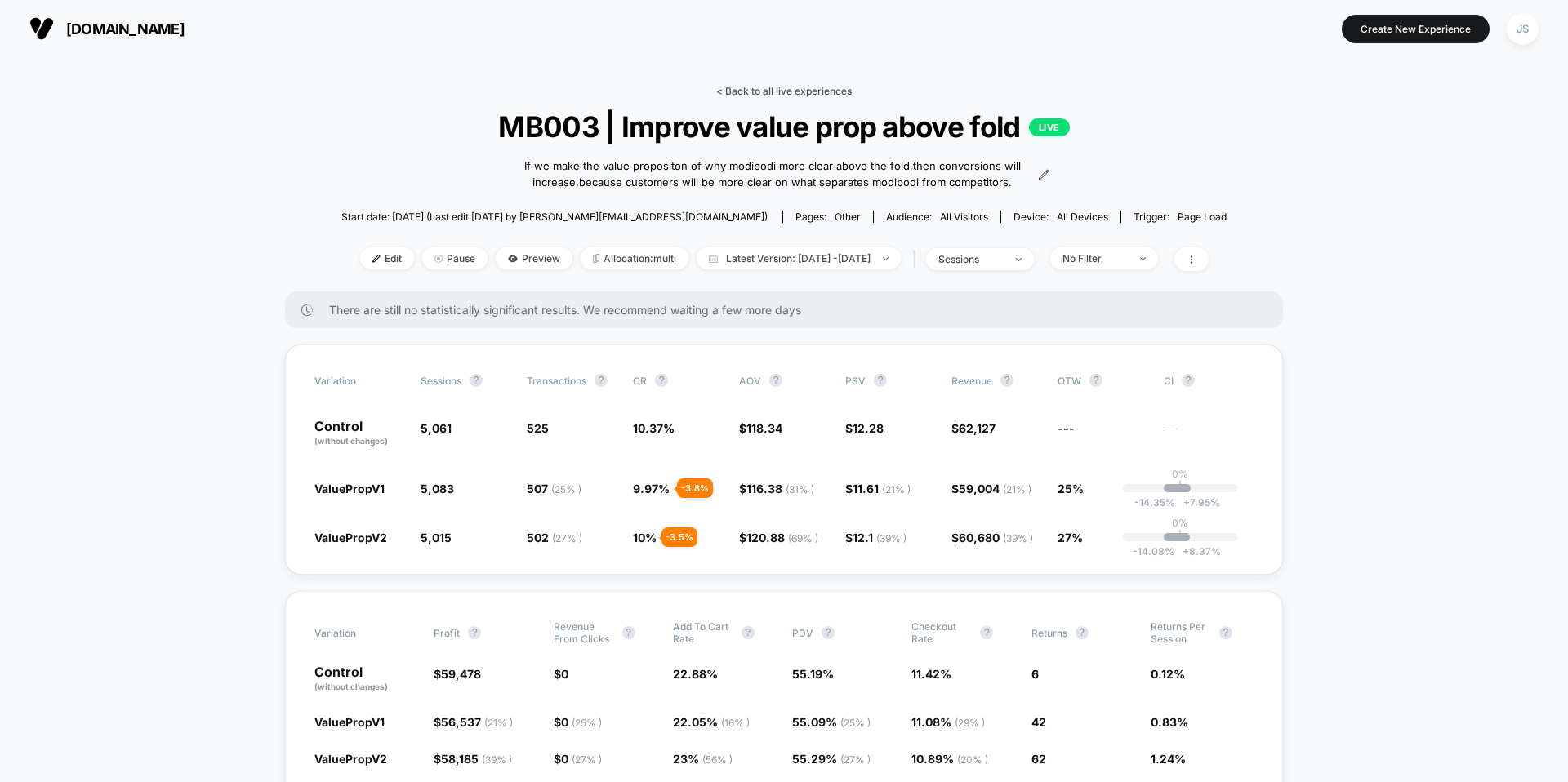
click at [751, 88] on link "< Back to all live experiences" at bounding box center [784, 91] width 135 height 12
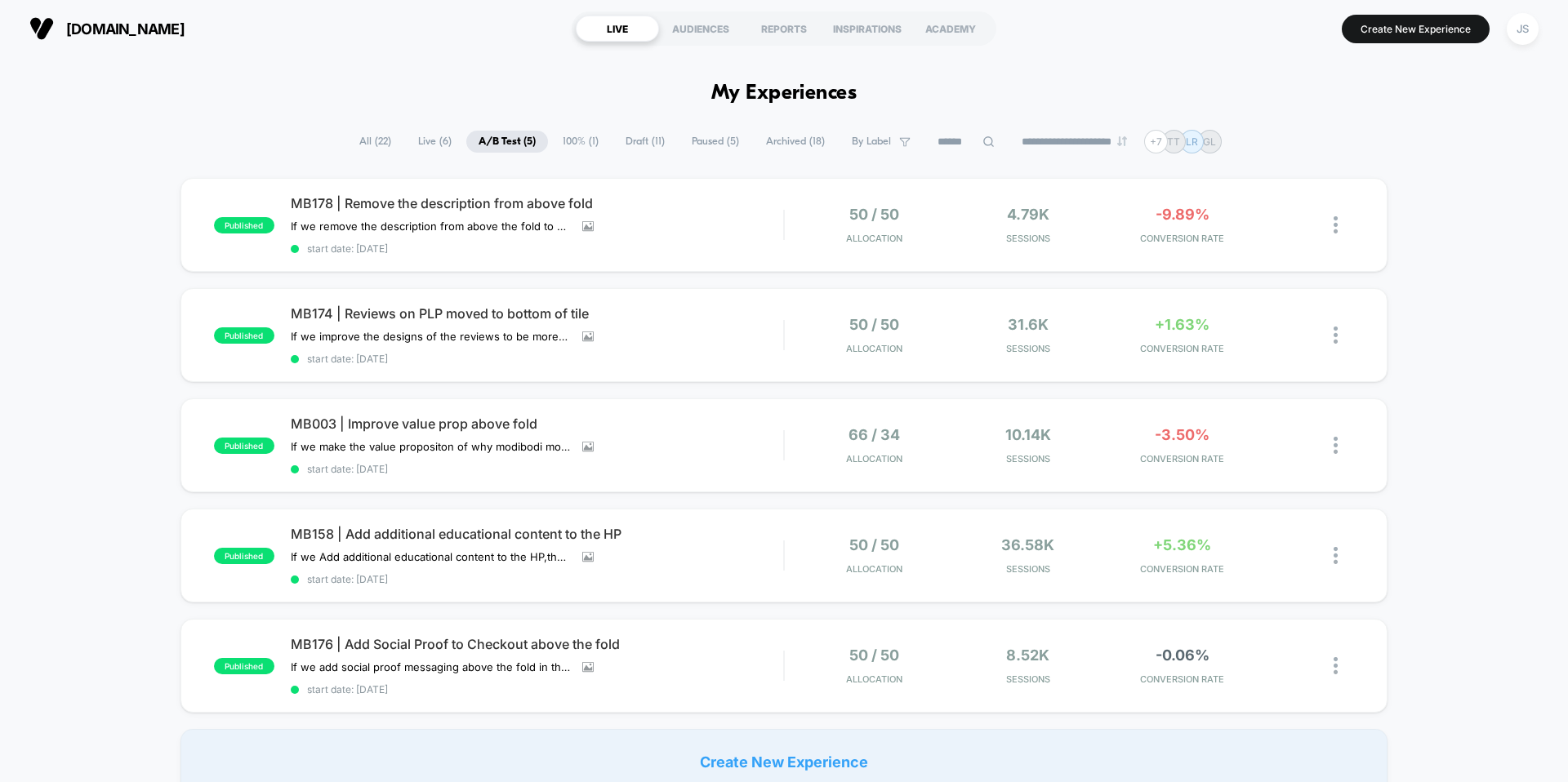
click at [750, 95] on h1 "My Experiences" at bounding box center [784, 93] width 146 height 24
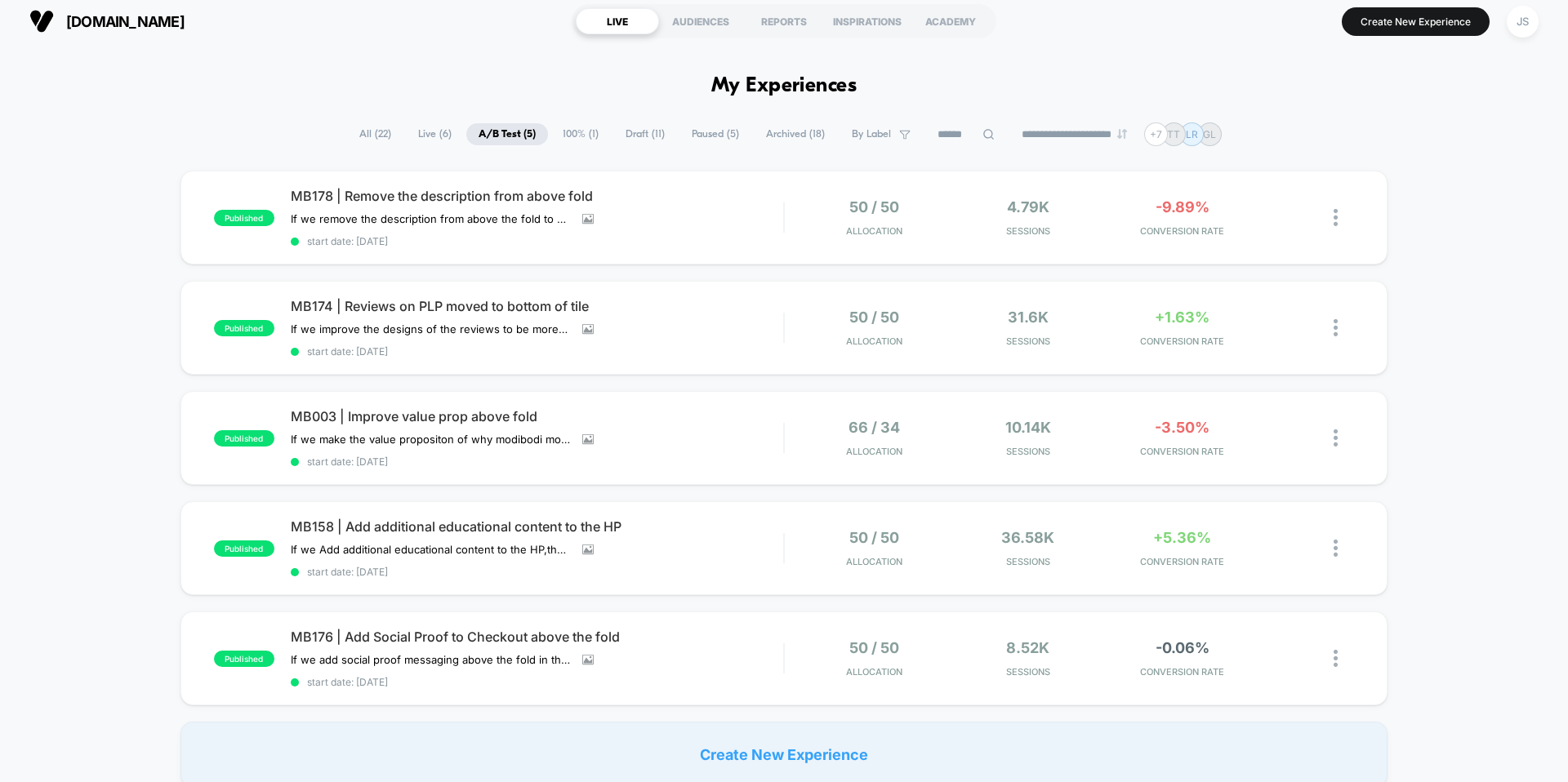
click at [631, 137] on span "Draft ( 11 )" at bounding box center [645, 134] width 63 height 22
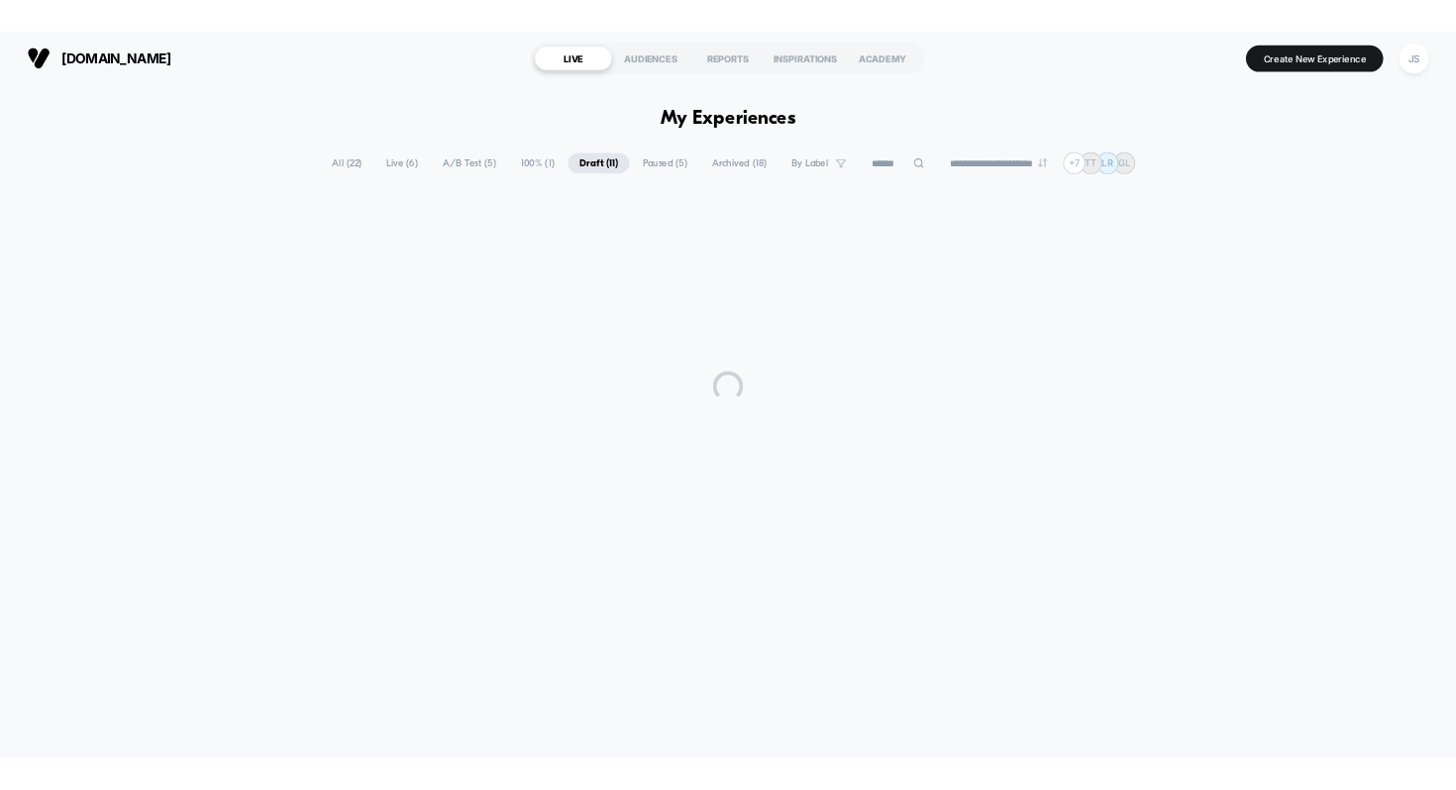
scroll to position [0, 0]
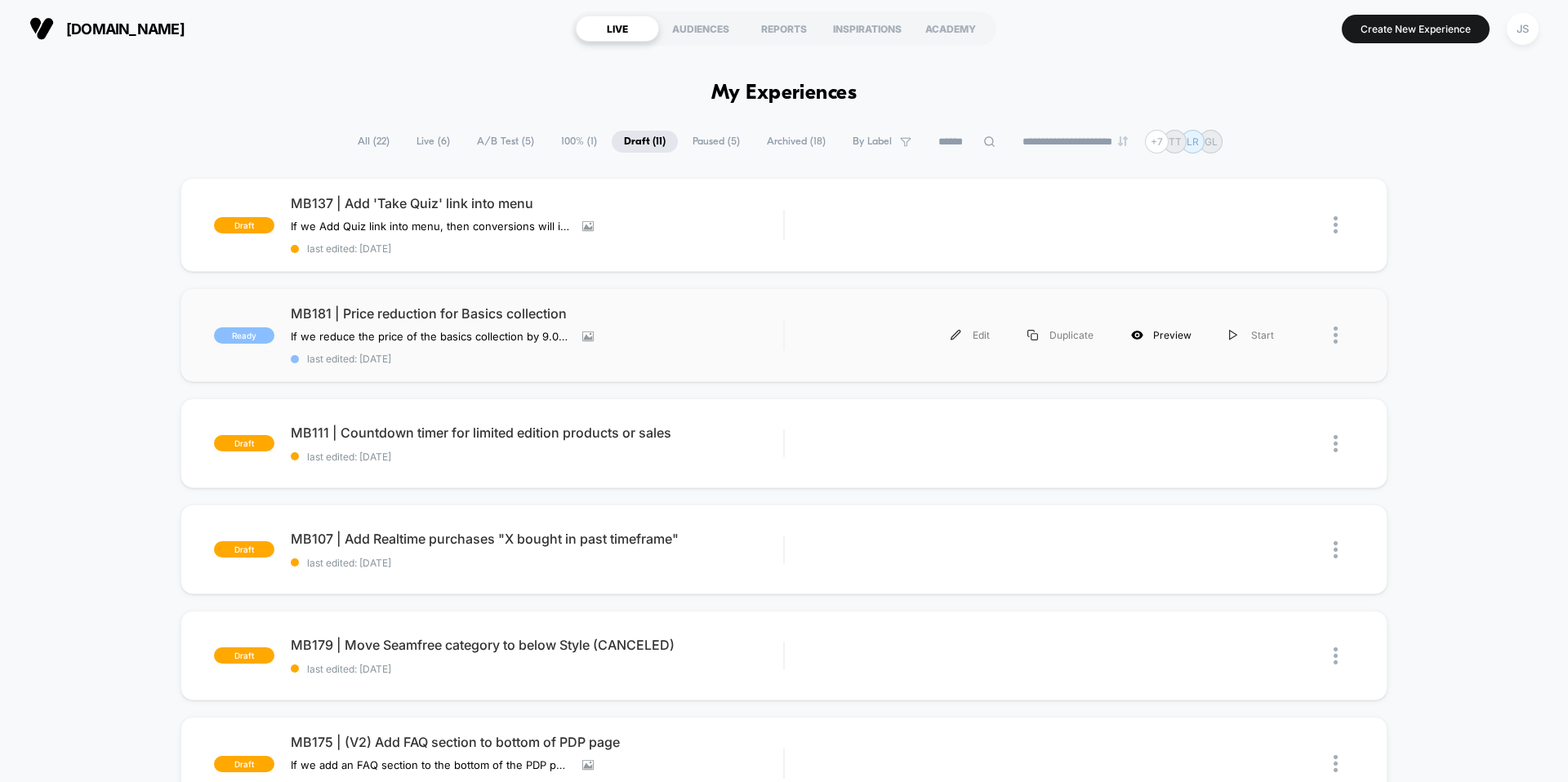
click at [1151, 337] on div "Preview" at bounding box center [1161, 335] width 98 height 37
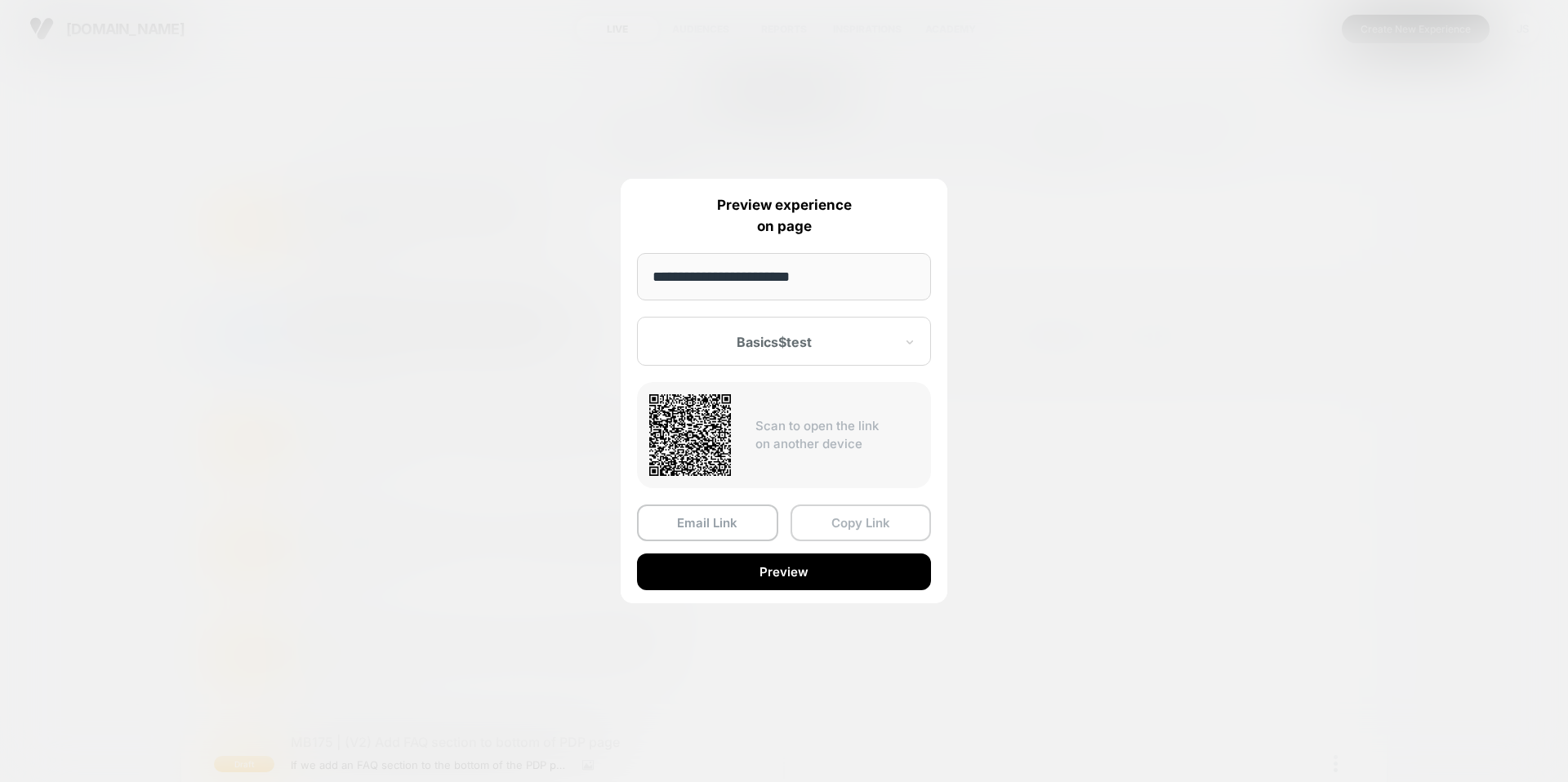
click at [839, 531] on button "Copy Link" at bounding box center [861, 522] width 141 height 37
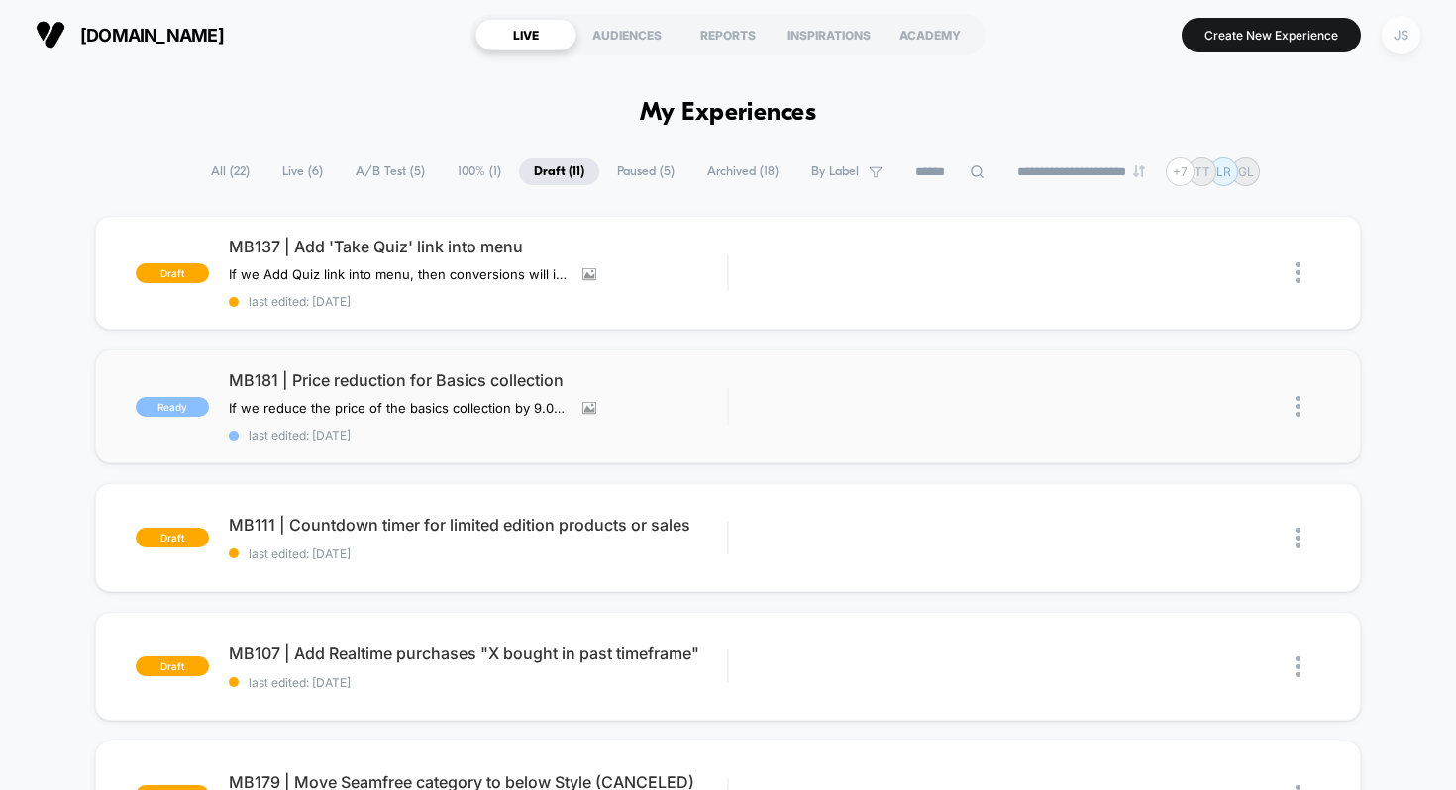
click at [1406, 47] on div "JS" at bounding box center [1401, 35] width 39 height 39
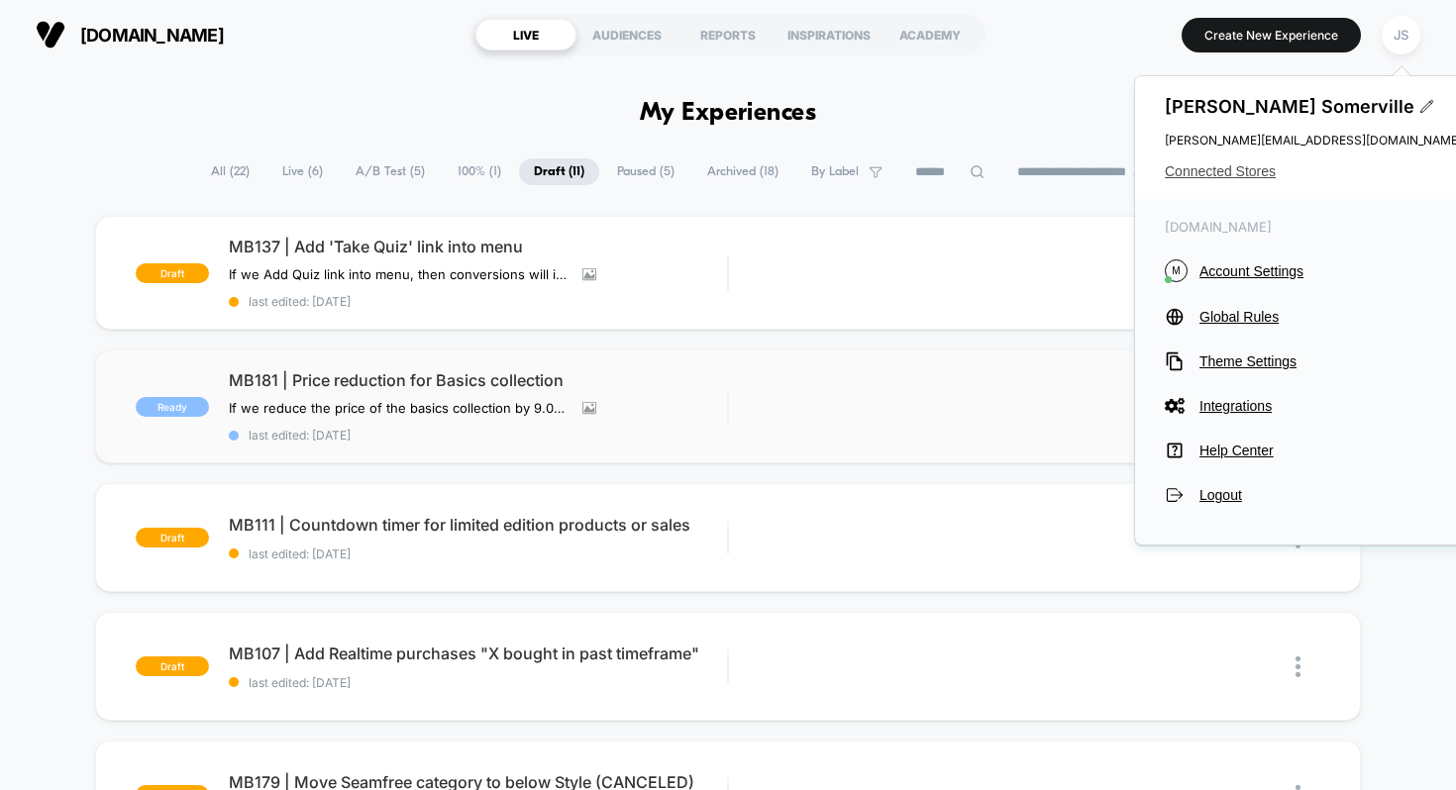
click at [1241, 169] on span "Connected Stores" at bounding box center [1313, 171] width 297 height 16
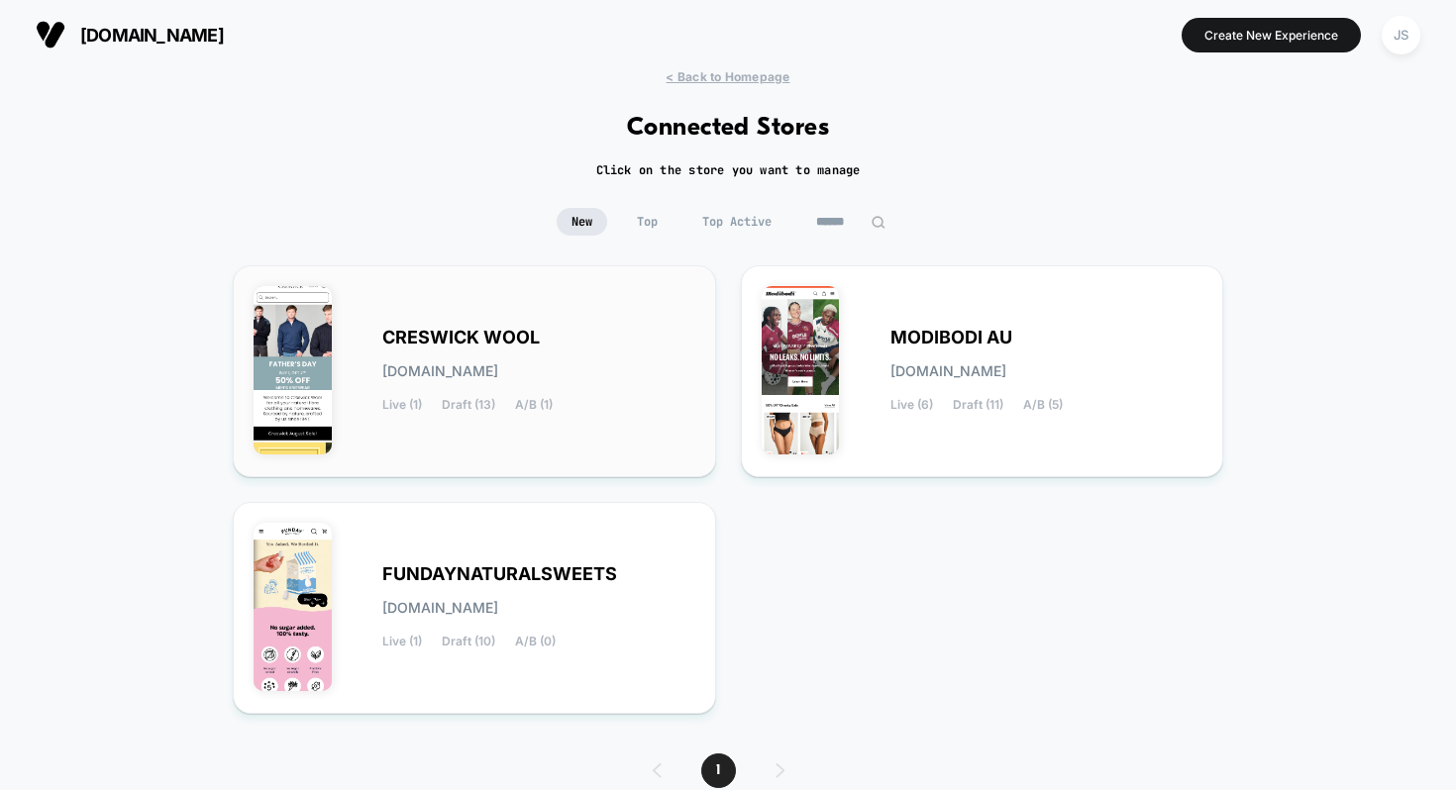
click at [498, 364] on span "creswick-wool.myshopify.com" at bounding box center [440, 371] width 116 height 14
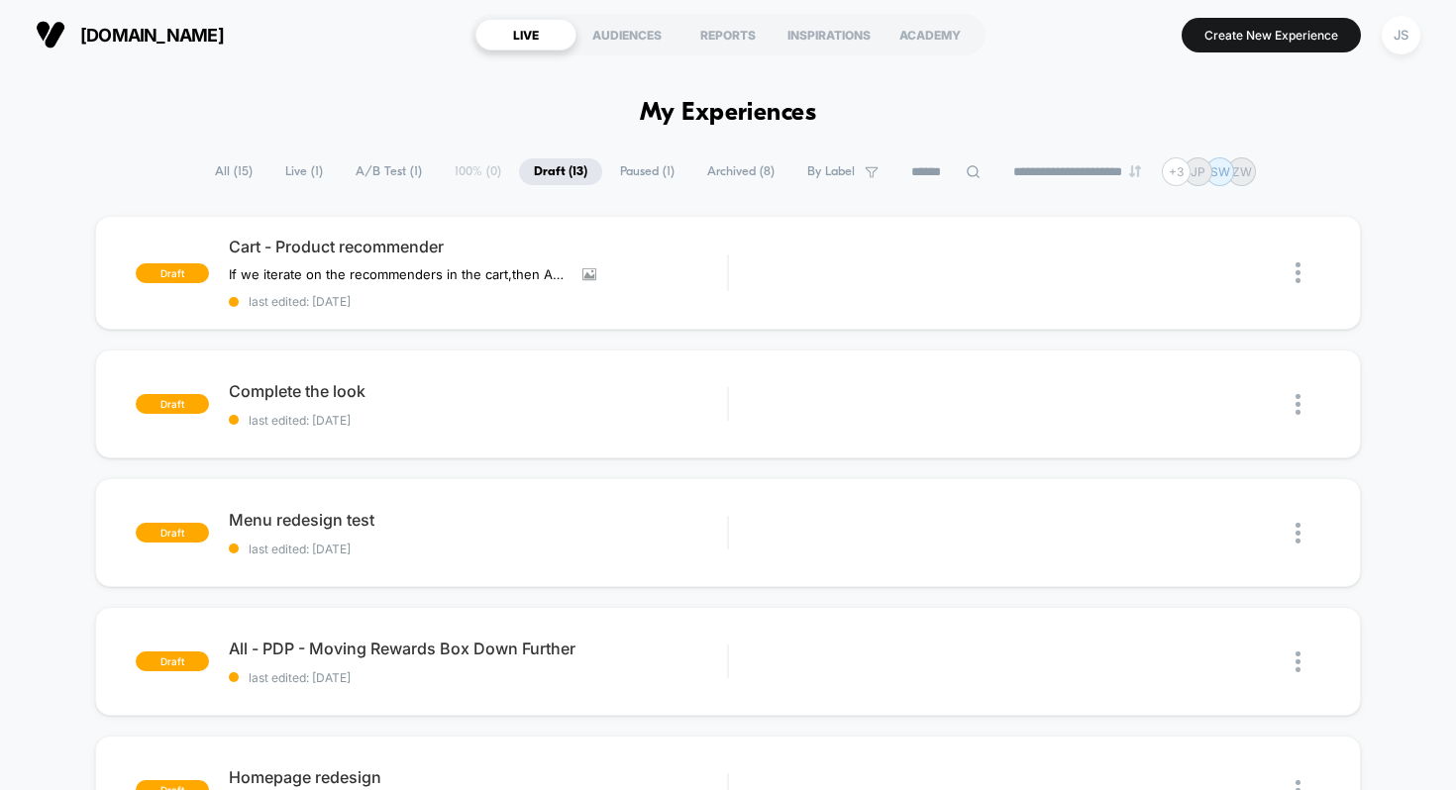
click at [320, 179] on span "Live ( 1 )" at bounding box center [303, 171] width 67 height 27
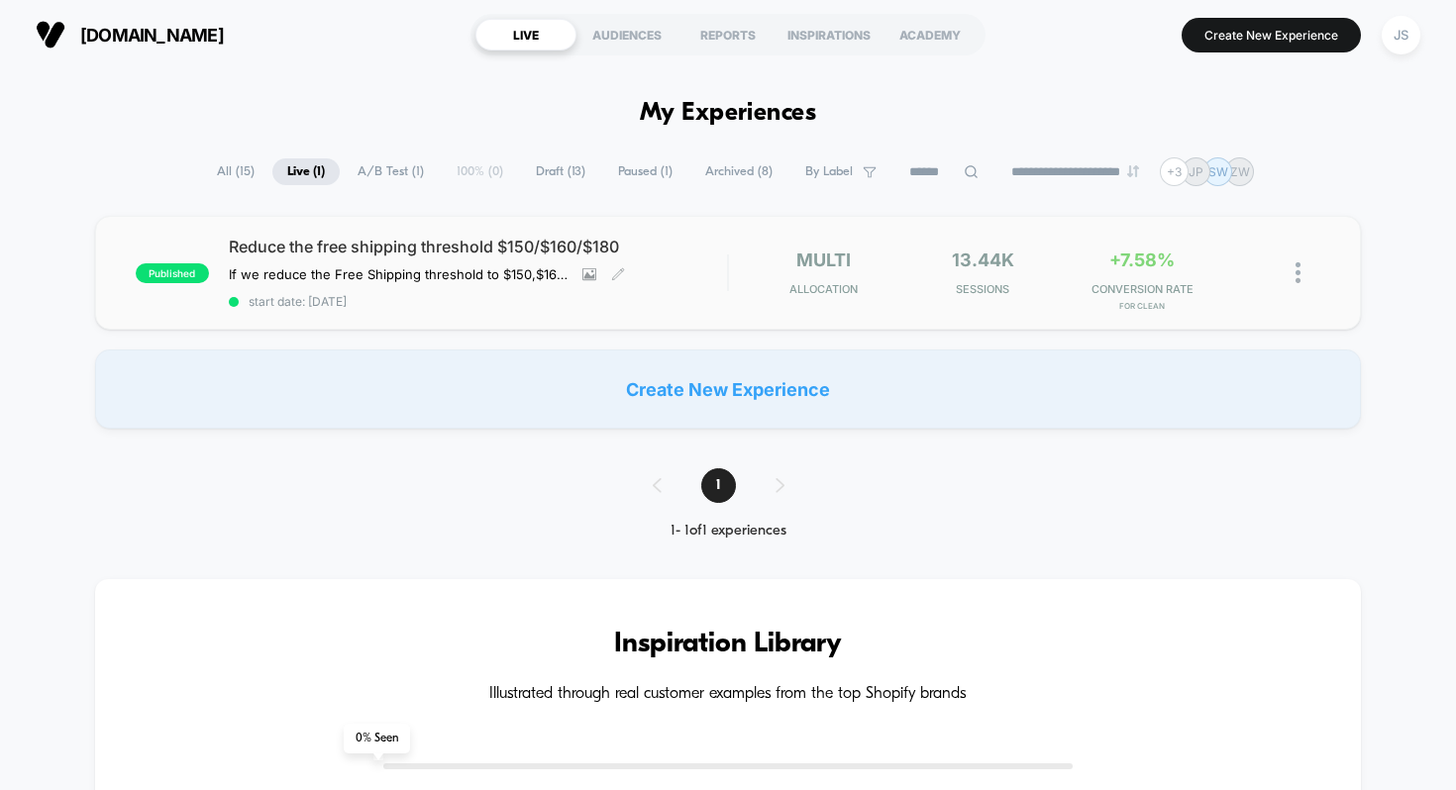
click at [331, 249] on span "Reduce the free shipping threshold $150/$160/$180" at bounding box center [478, 247] width 499 height 20
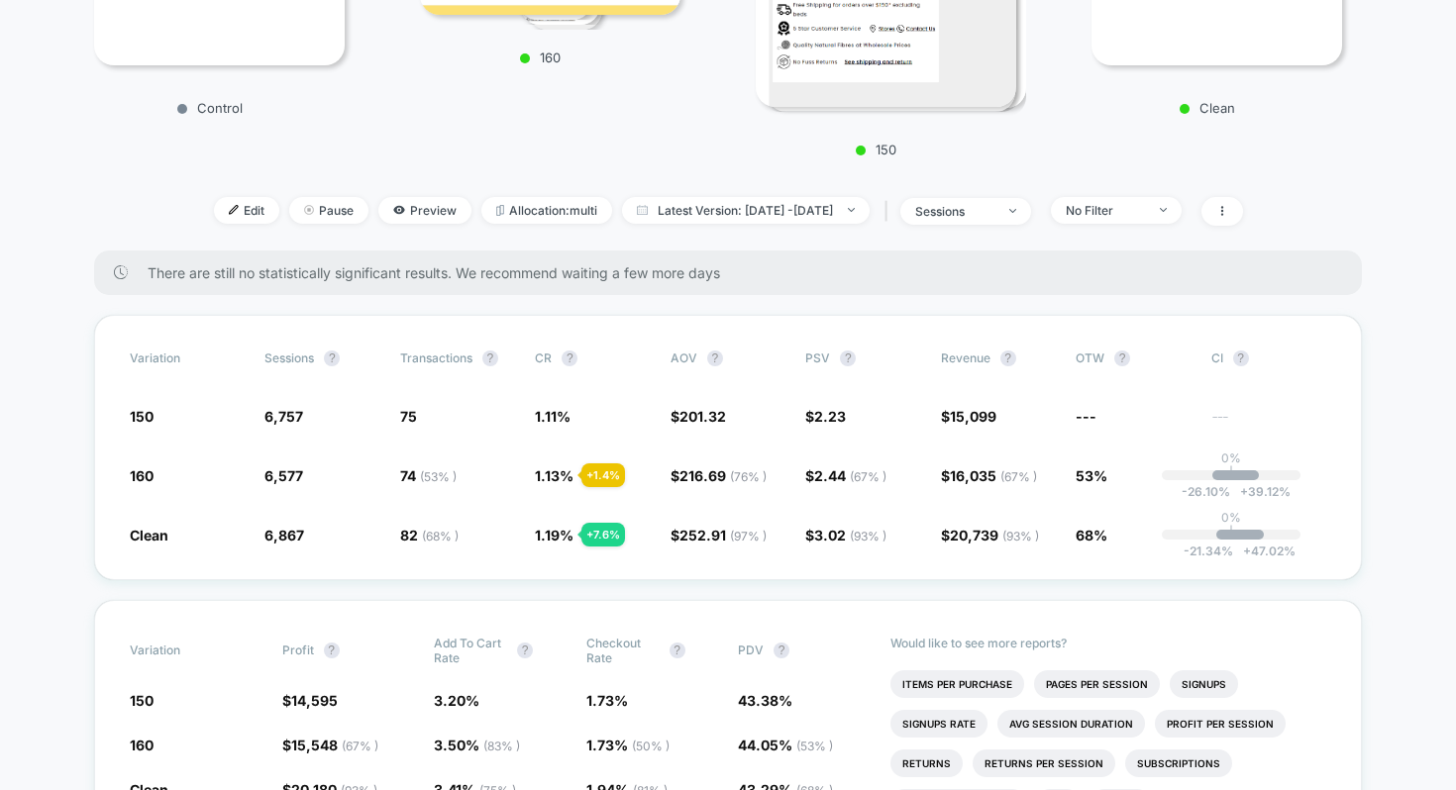
scroll to position [474, 0]
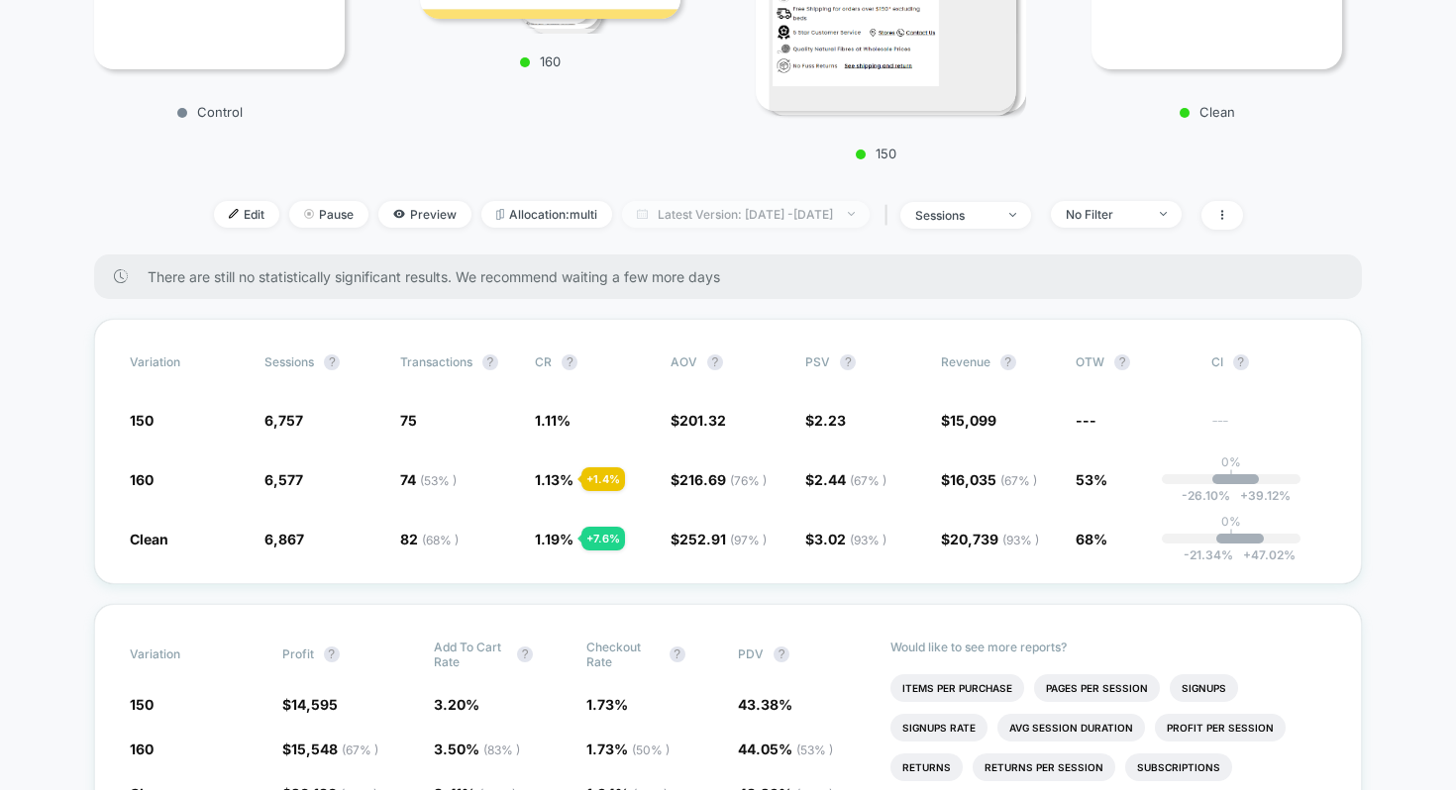
click at [637, 213] on img at bounding box center [642, 214] width 11 height 10
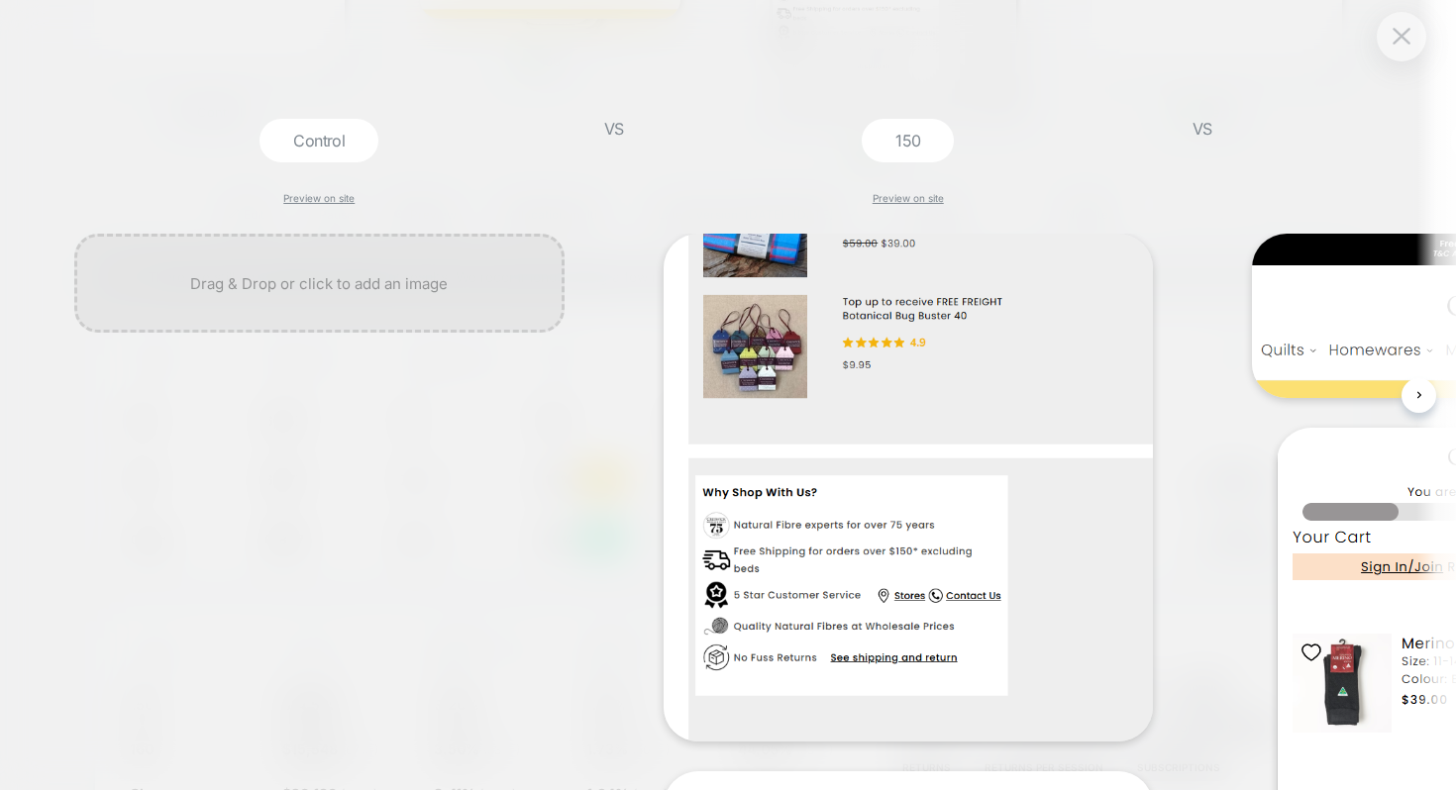
scroll to position [0, 2]
click at [1393, 58] on img at bounding box center [1402, 54] width 18 height 17
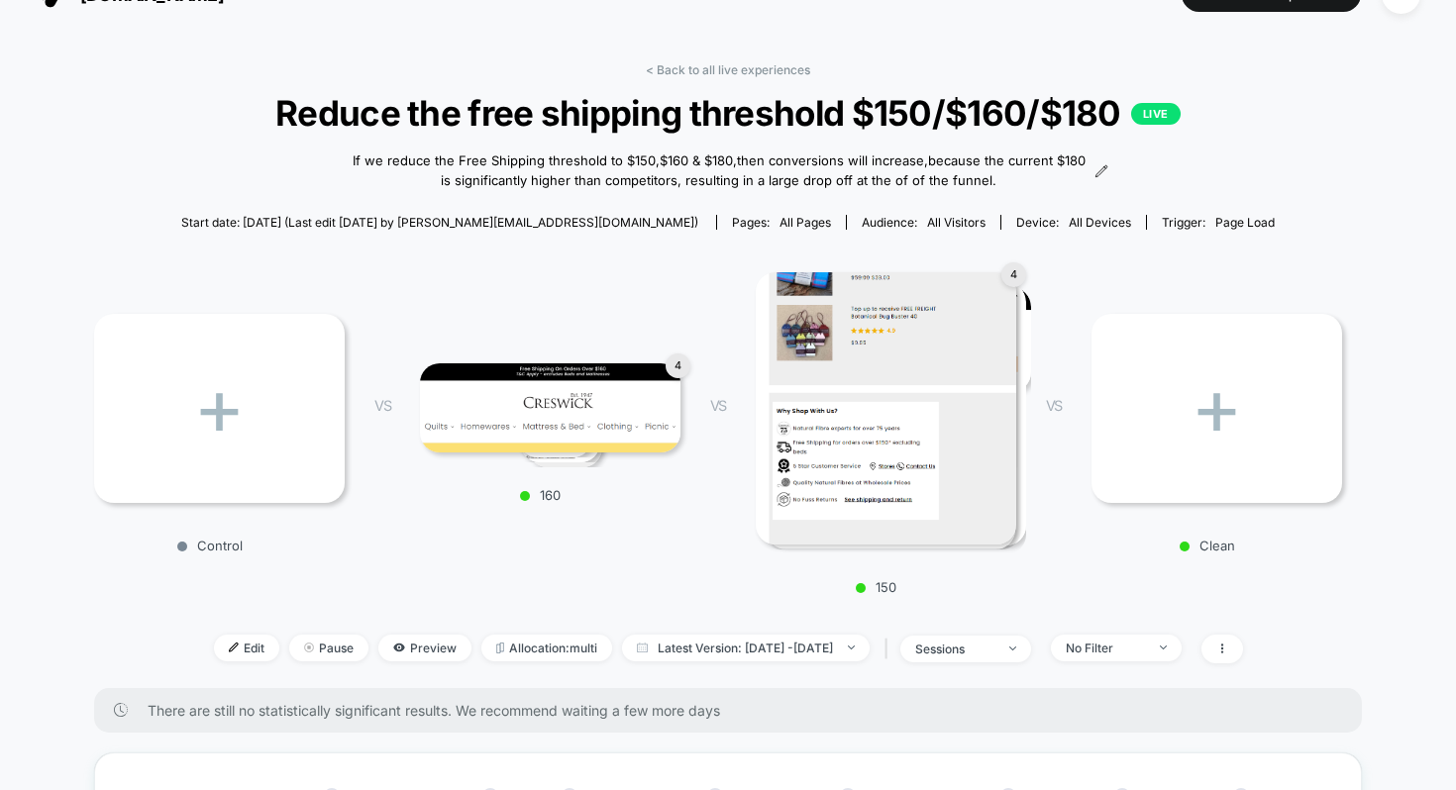
scroll to position [0, 0]
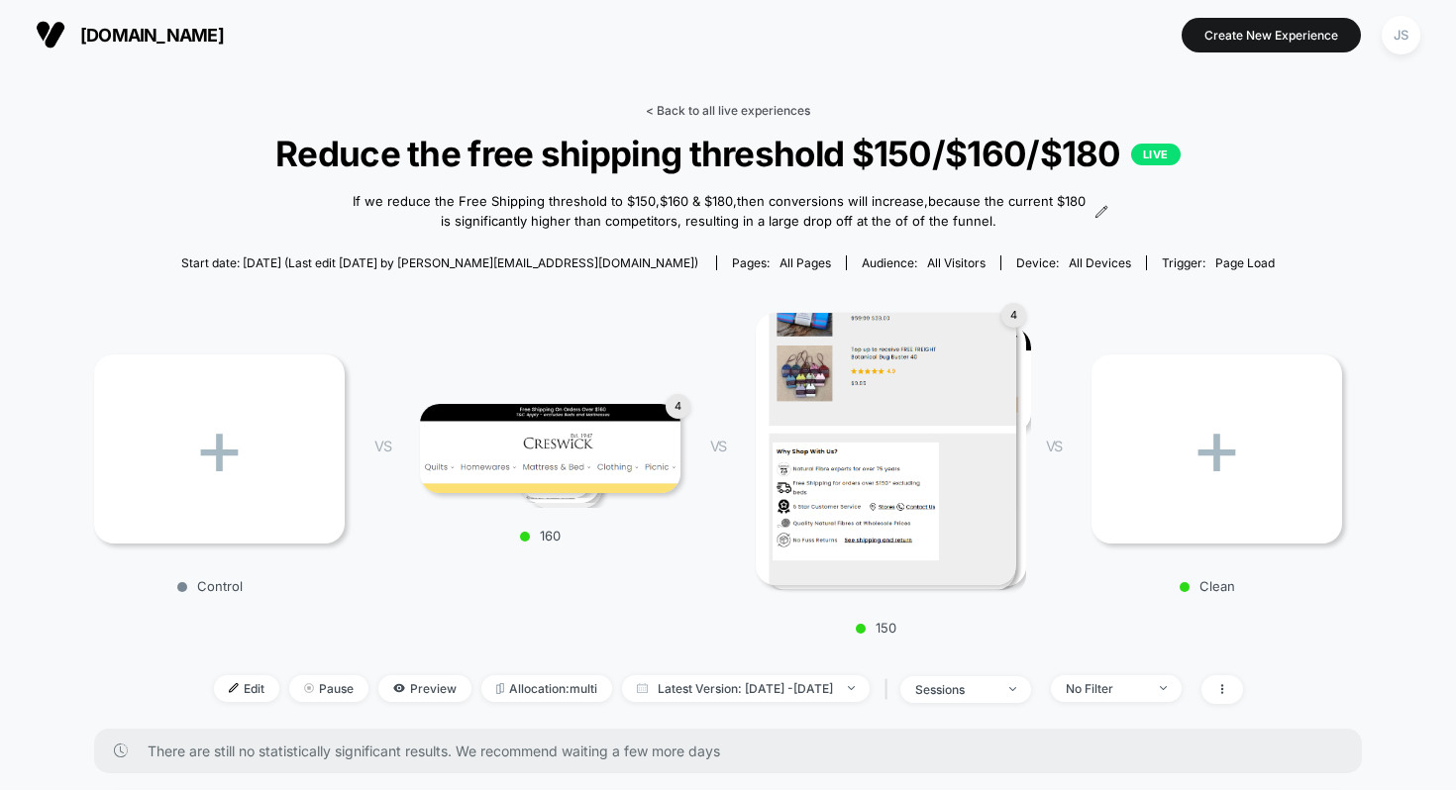
click at [762, 107] on link "< Back to all live experiences" at bounding box center [728, 110] width 164 height 15
